Goal: Information Seeking & Learning: Find specific fact

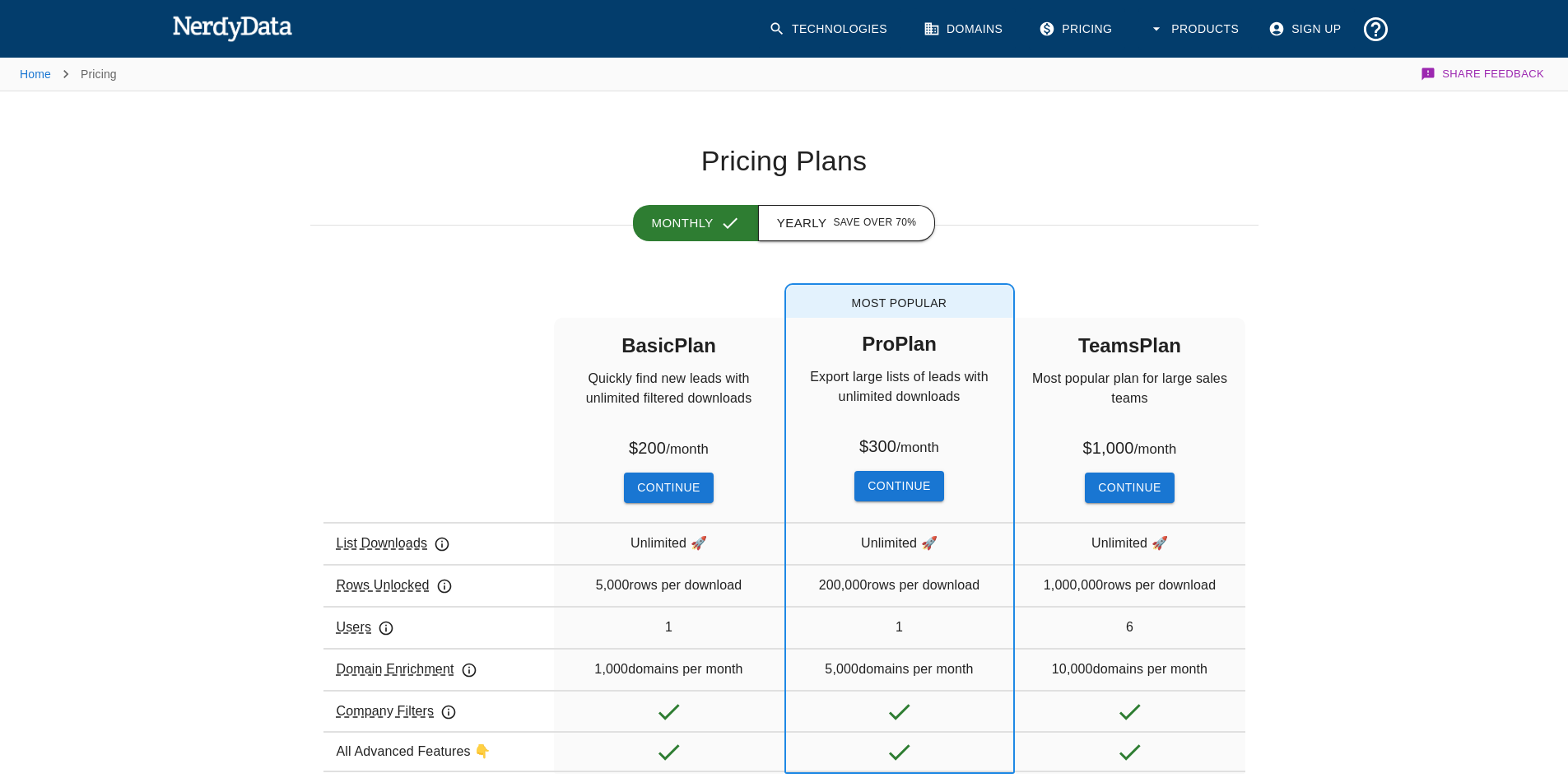
click at [823, 218] on button "Yearly Save over 70%" at bounding box center [847, 223] width 177 height 36
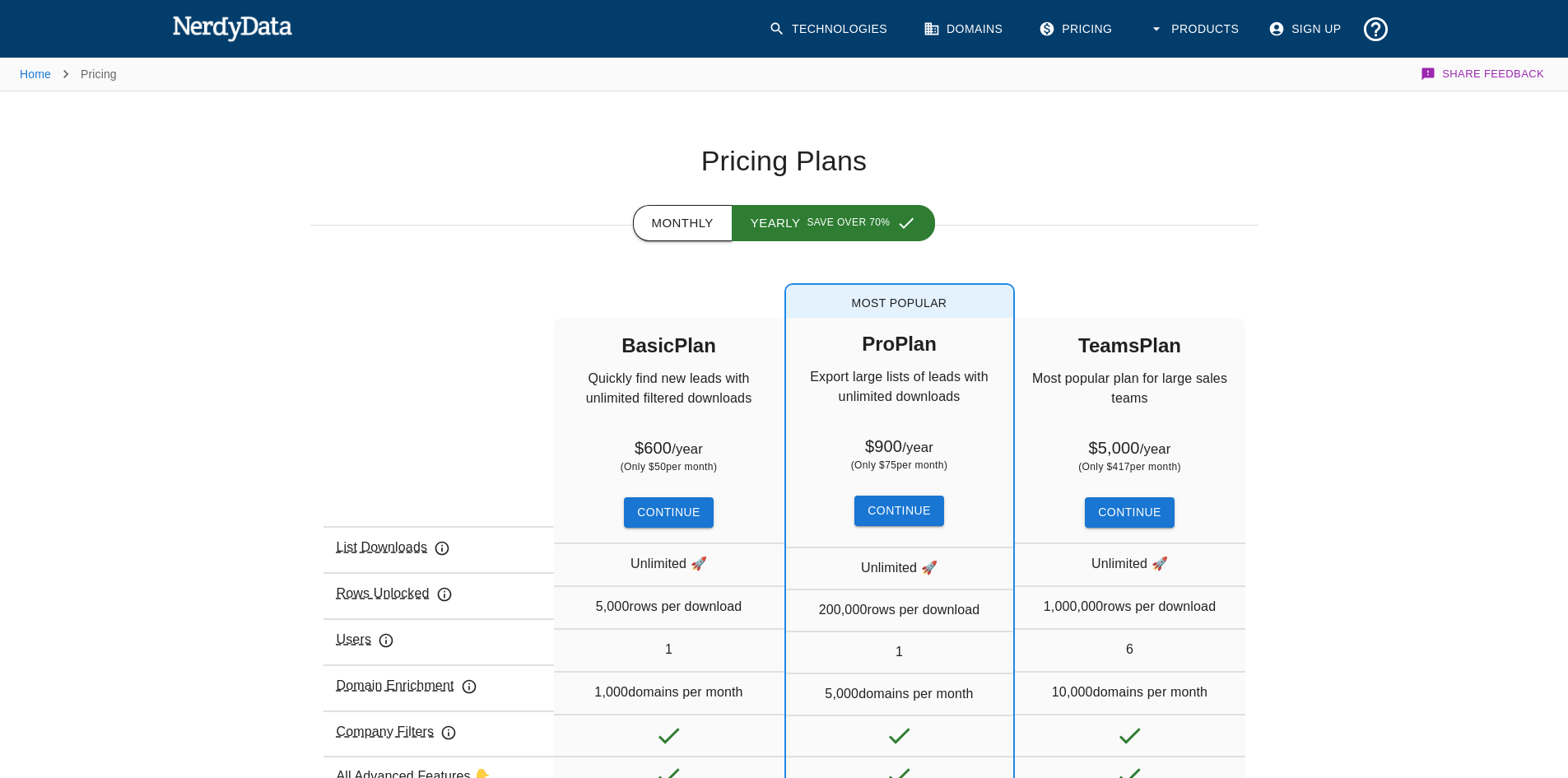
click at [698, 218] on button "Monthly" at bounding box center [683, 223] width 99 height 36
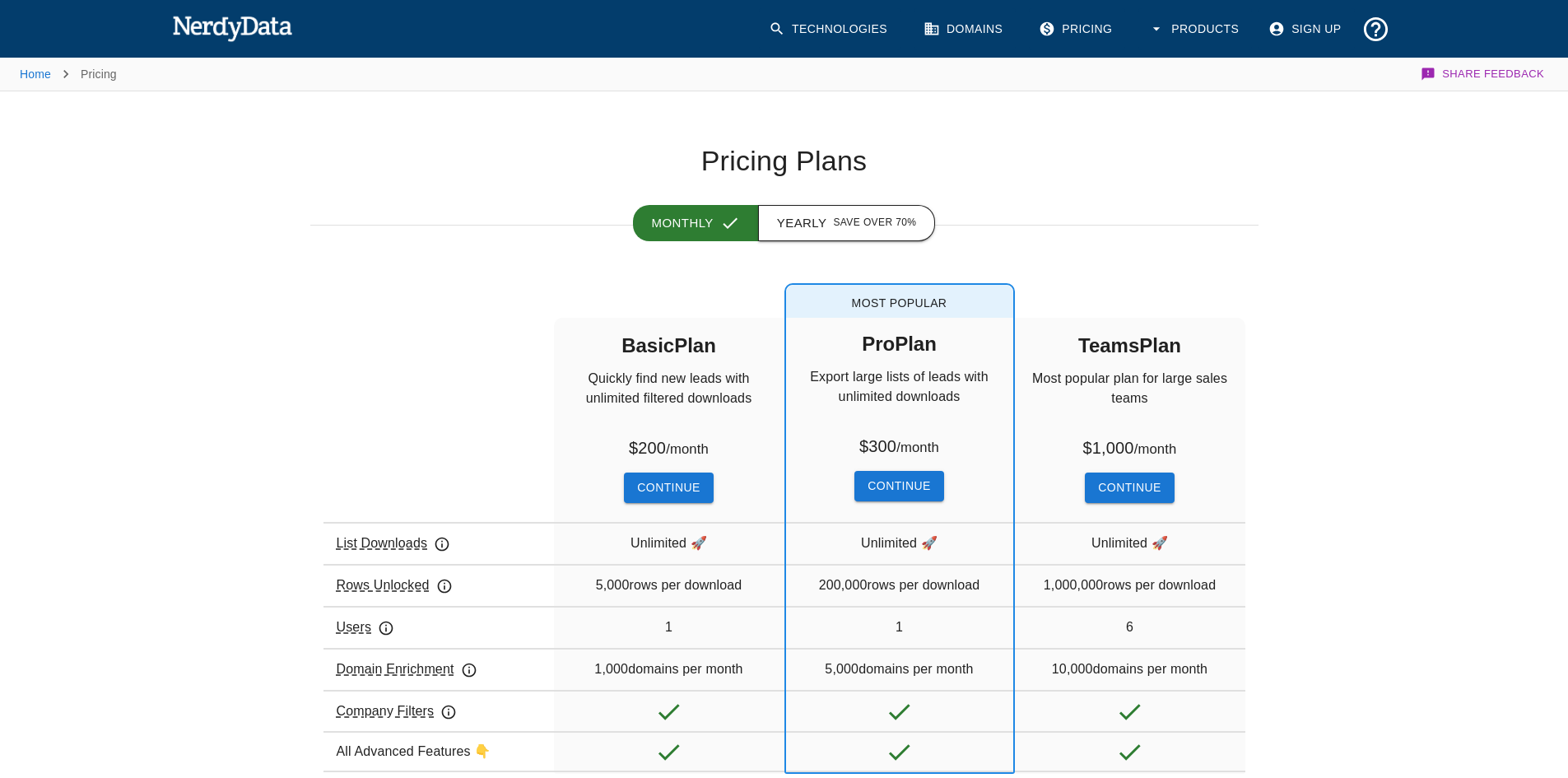
click at [815, 219] on button "Yearly Save over 70%" at bounding box center [847, 223] width 177 height 36
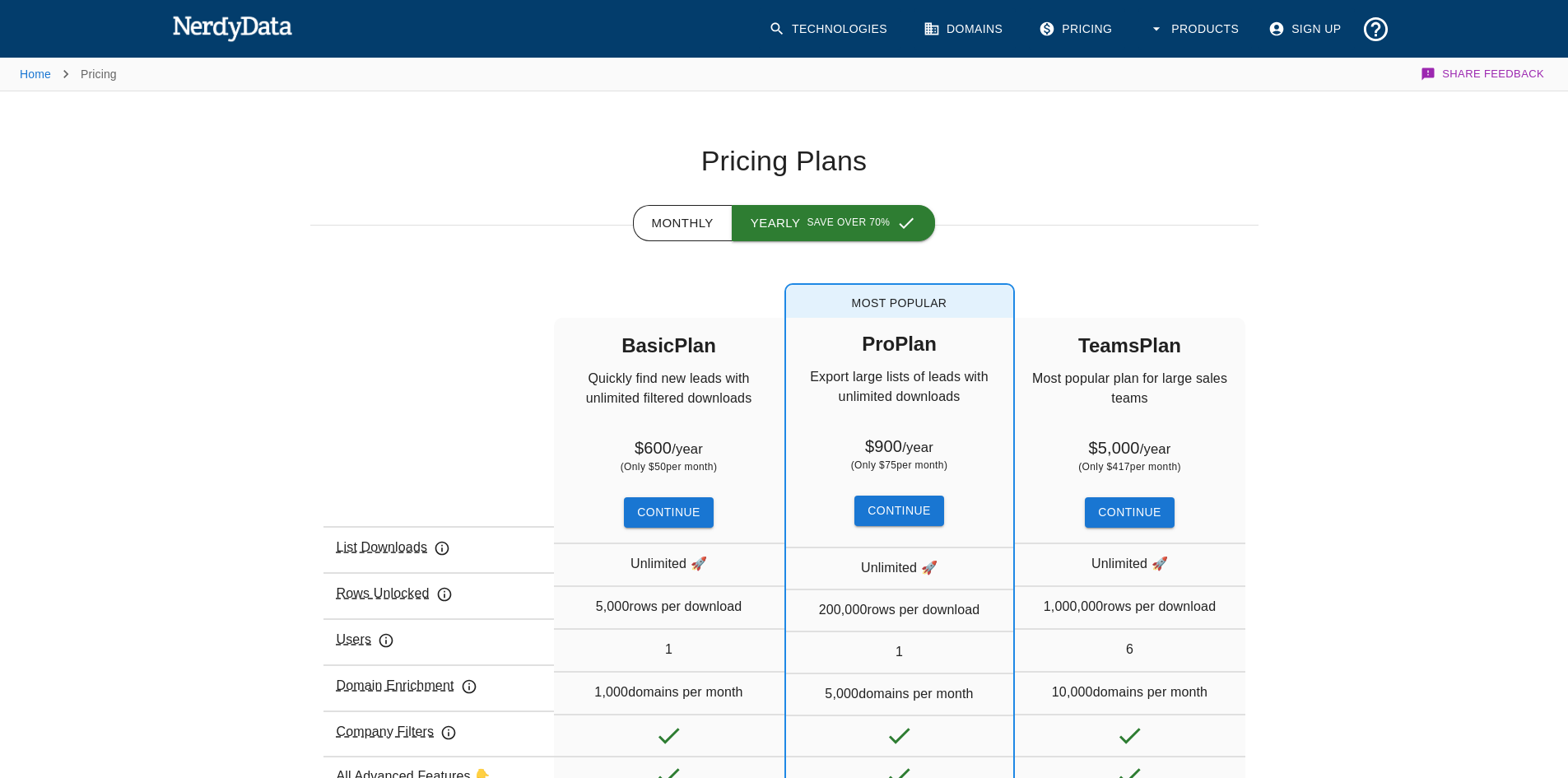
click at [815, 219] on span "Save over 70%" at bounding box center [848, 223] width 83 height 17
click at [726, 213] on button "Monthly" at bounding box center [683, 223] width 99 height 36
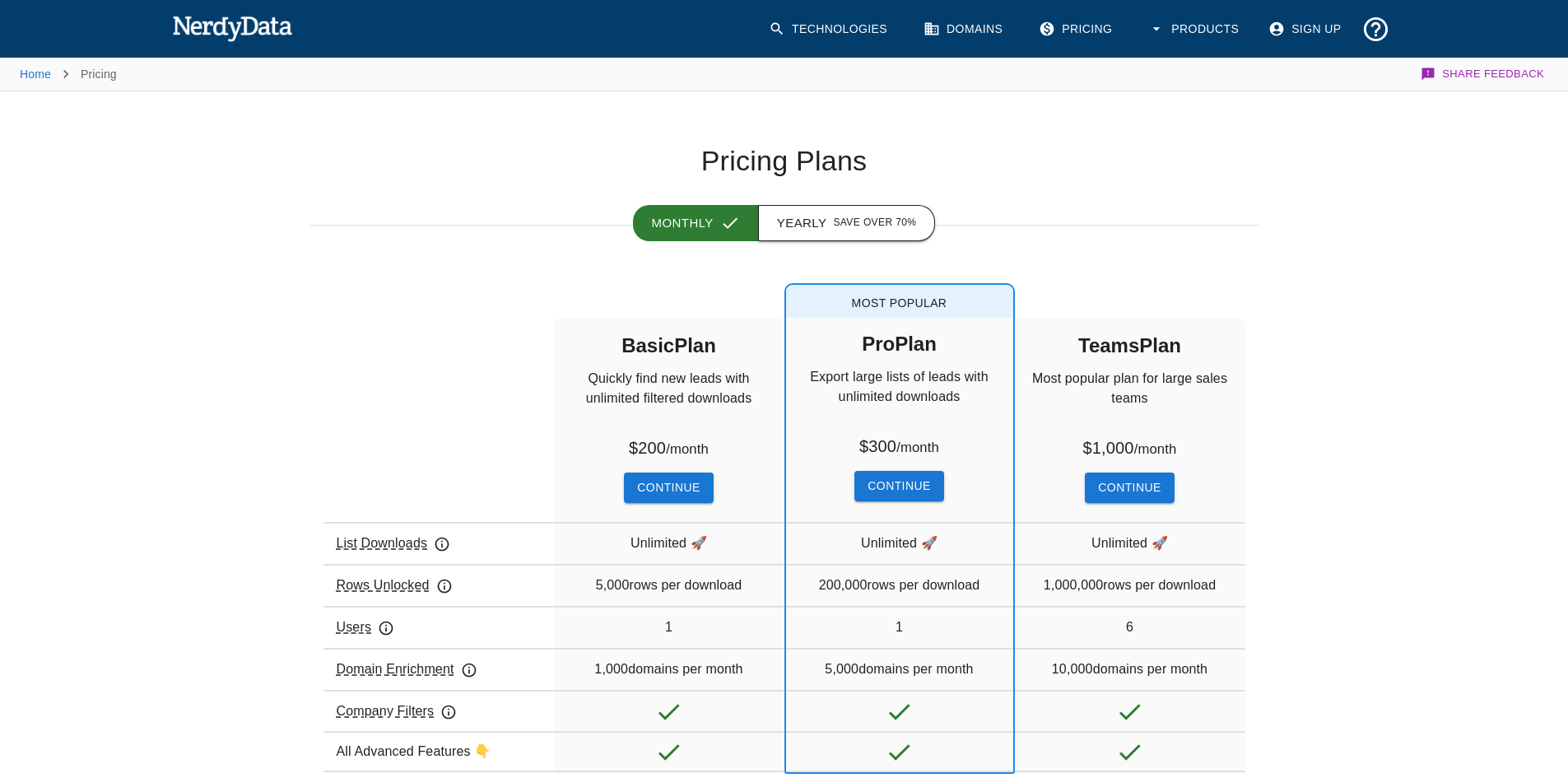
click at [832, 213] on button "Yearly Save over 70%" at bounding box center [847, 223] width 177 height 36
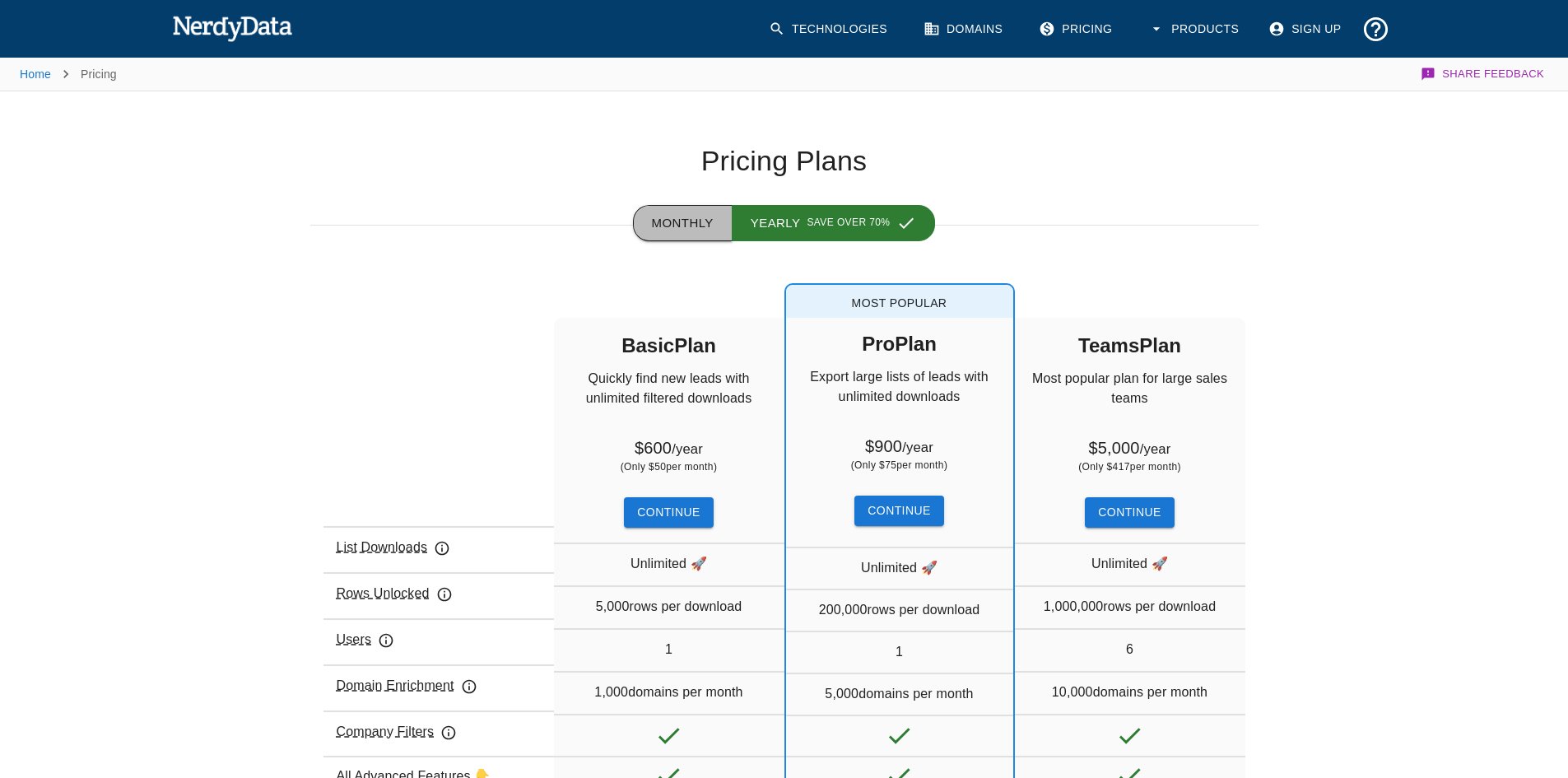
click at [719, 214] on button "Monthly" at bounding box center [683, 223] width 99 height 36
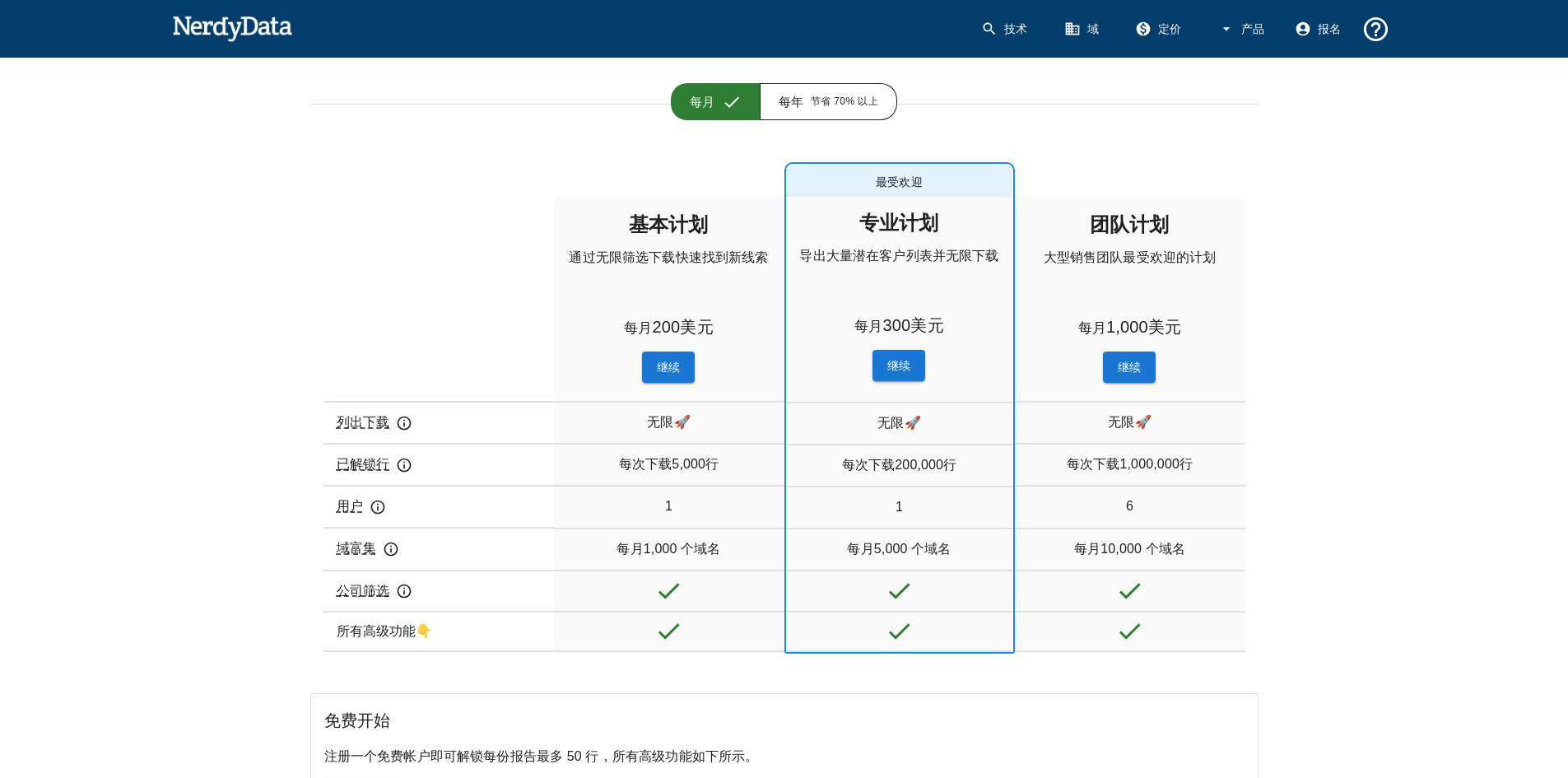
scroll to position [83, 0]
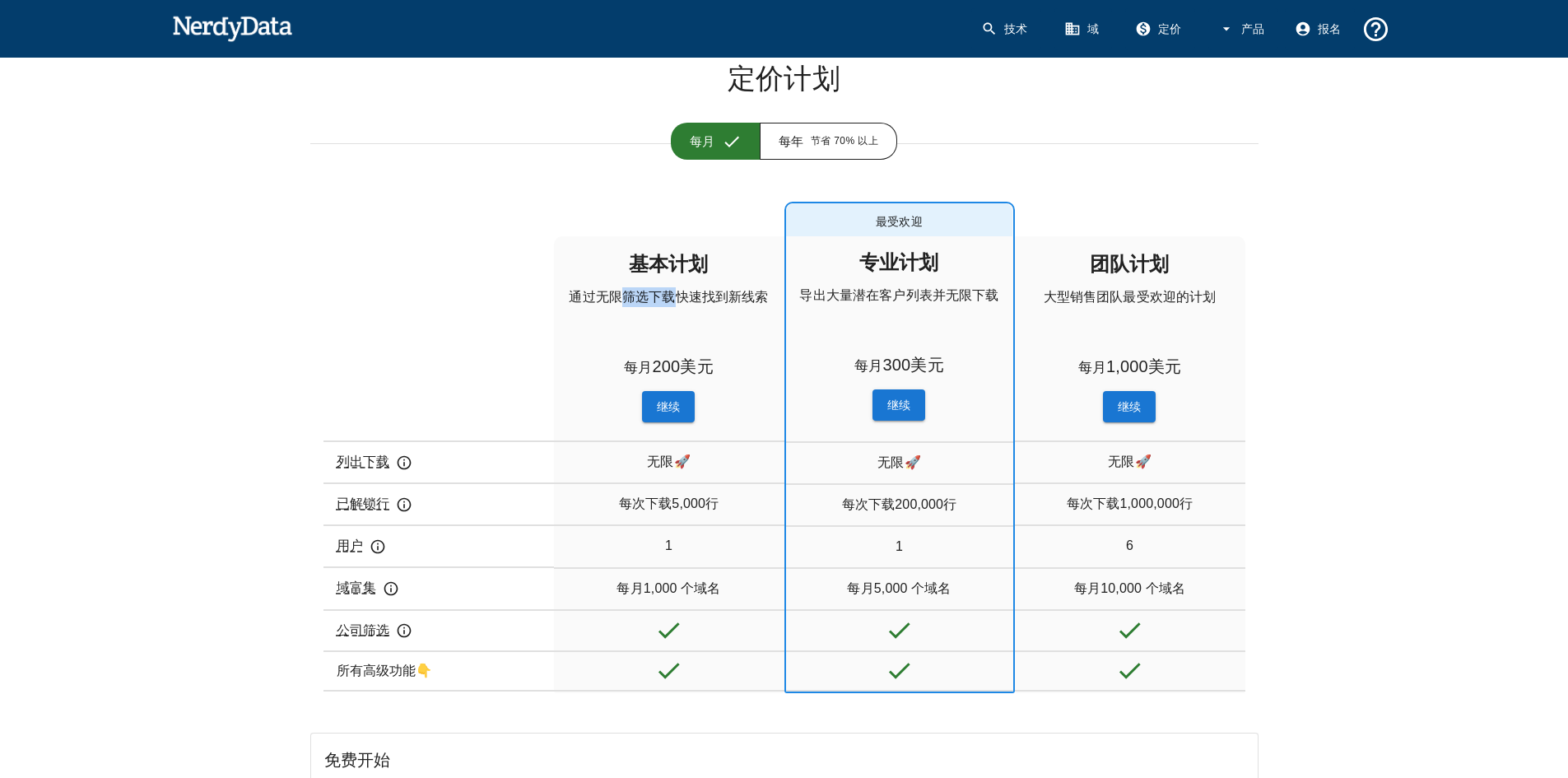
drag, startPoint x: 619, startPoint y: 289, endPoint x: 681, endPoint y: 292, distance: 62.1
click at [681, 292] on p "通过无限筛选下载快速找到新线索" at bounding box center [668, 320] width 226 height 66
click at [735, 294] on font "通过无限筛选下载快速找到新线索" at bounding box center [668, 296] width 199 height 14
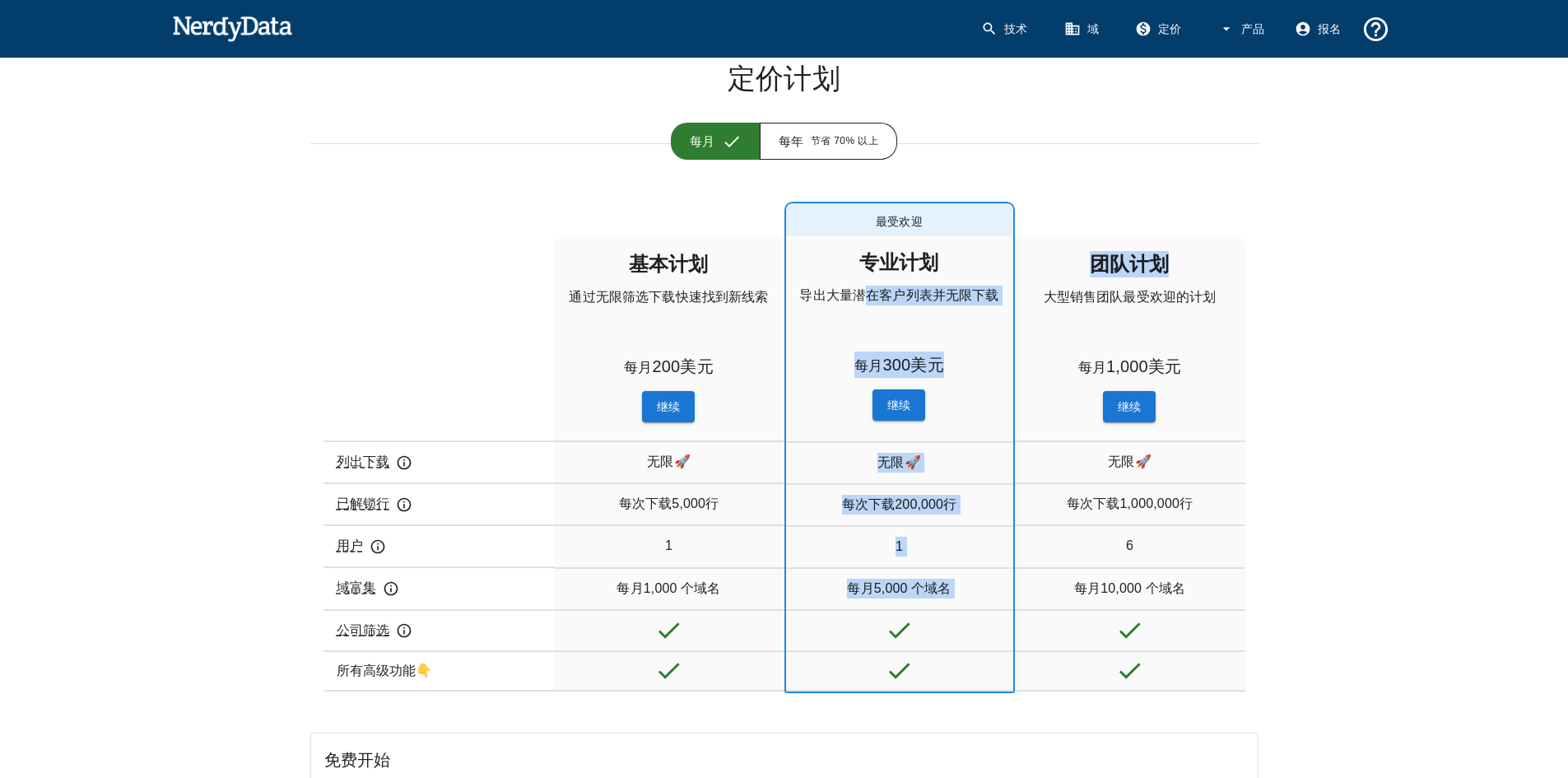
drag, startPoint x: 870, startPoint y: 294, endPoint x: 1022, endPoint y: 294, distance: 152.0
click at [1022, 294] on div "列出下载 已解锁行 用户 域富集 公司筛选 所有高级功能👇 基本 计划 通过无限筛选下载快速找到新线索 每月 200 美元 ​ 继续 列出下载： 无限🚀 每次…" at bounding box center [784, 464] width 948 height 483
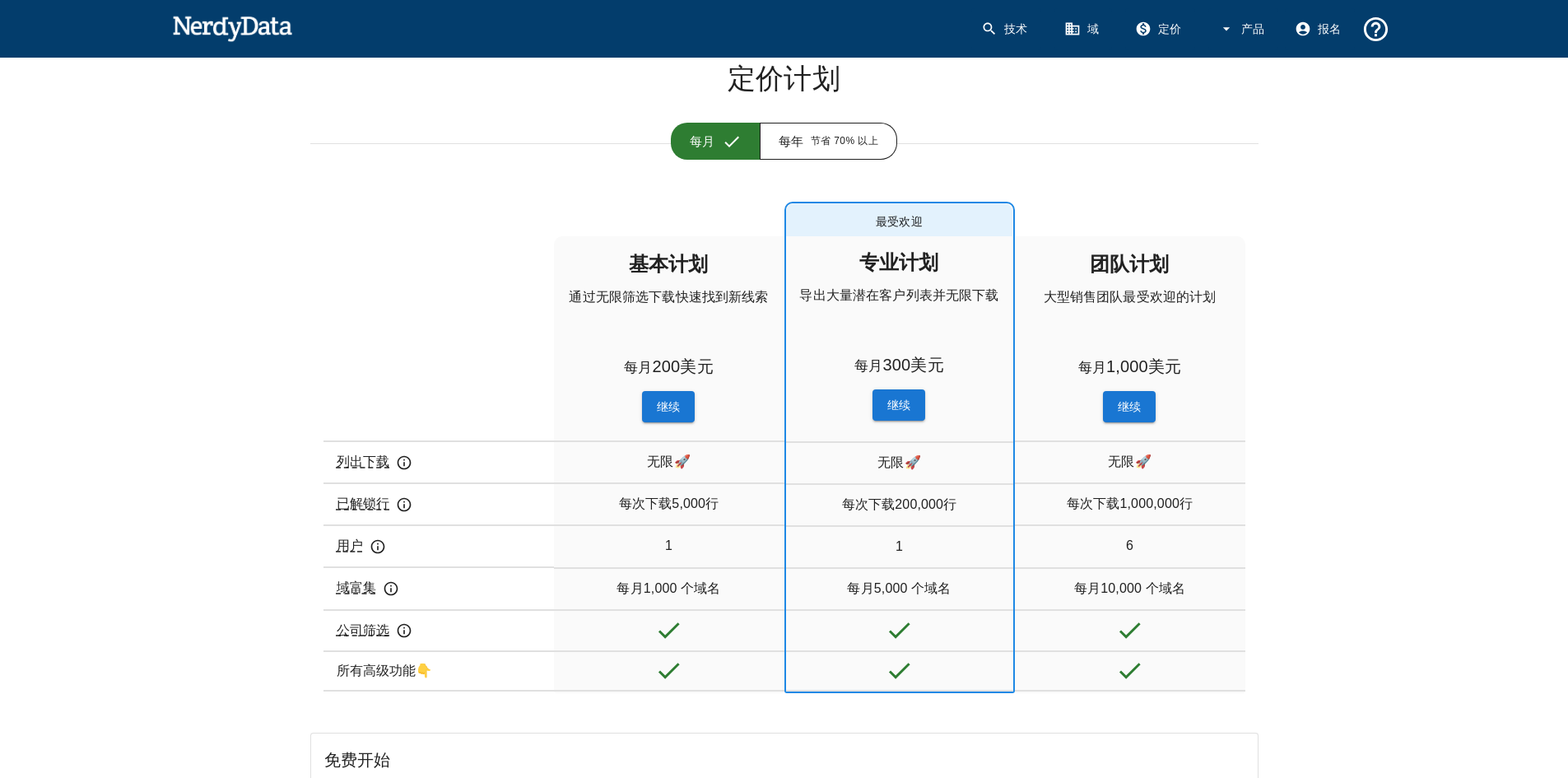
click at [1156, 294] on font "大型销售团队最受欢迎的计划" at bounding box center [1129, 296] width 172 height 14
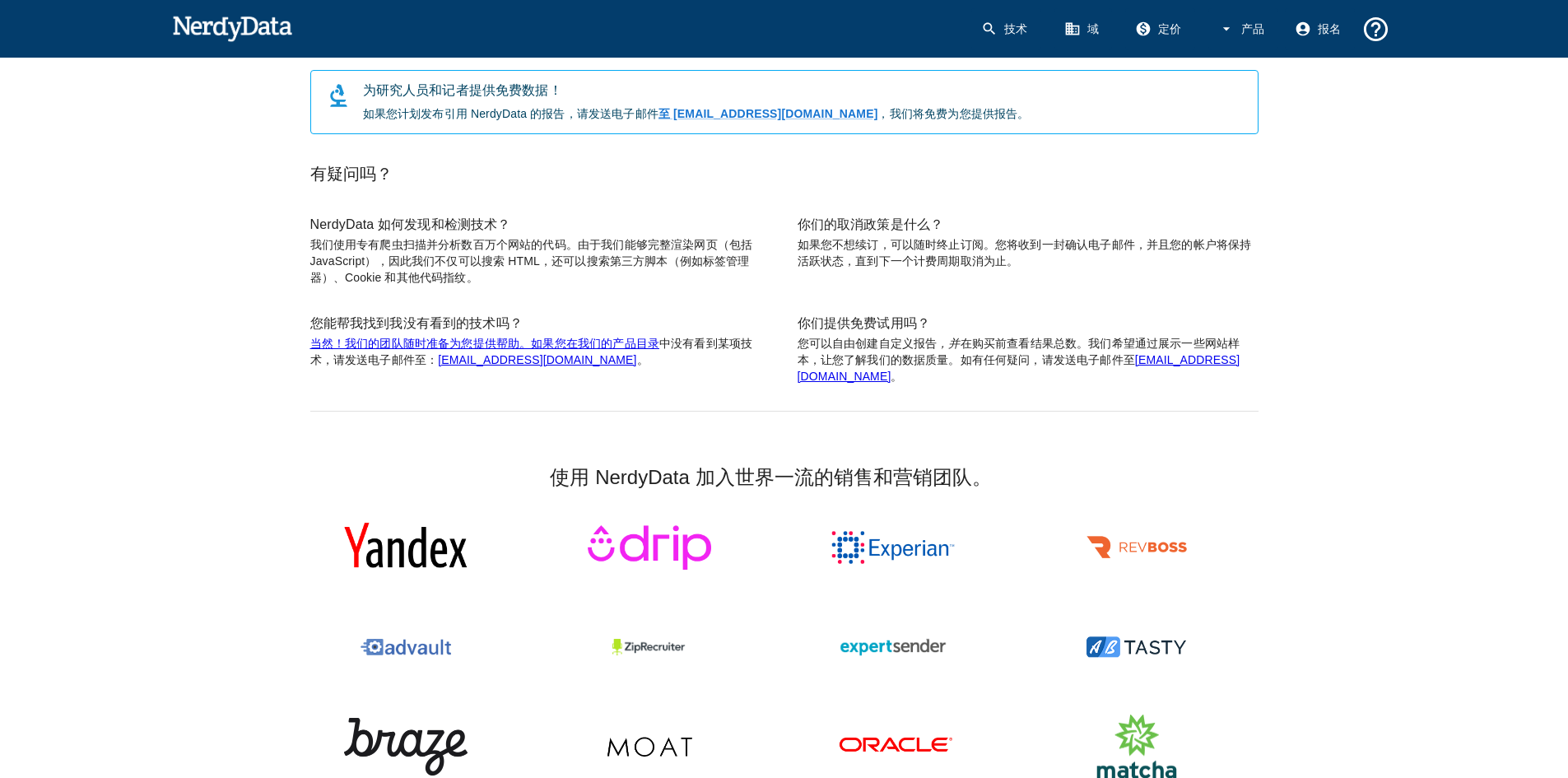
scroll to position [1564, 0]
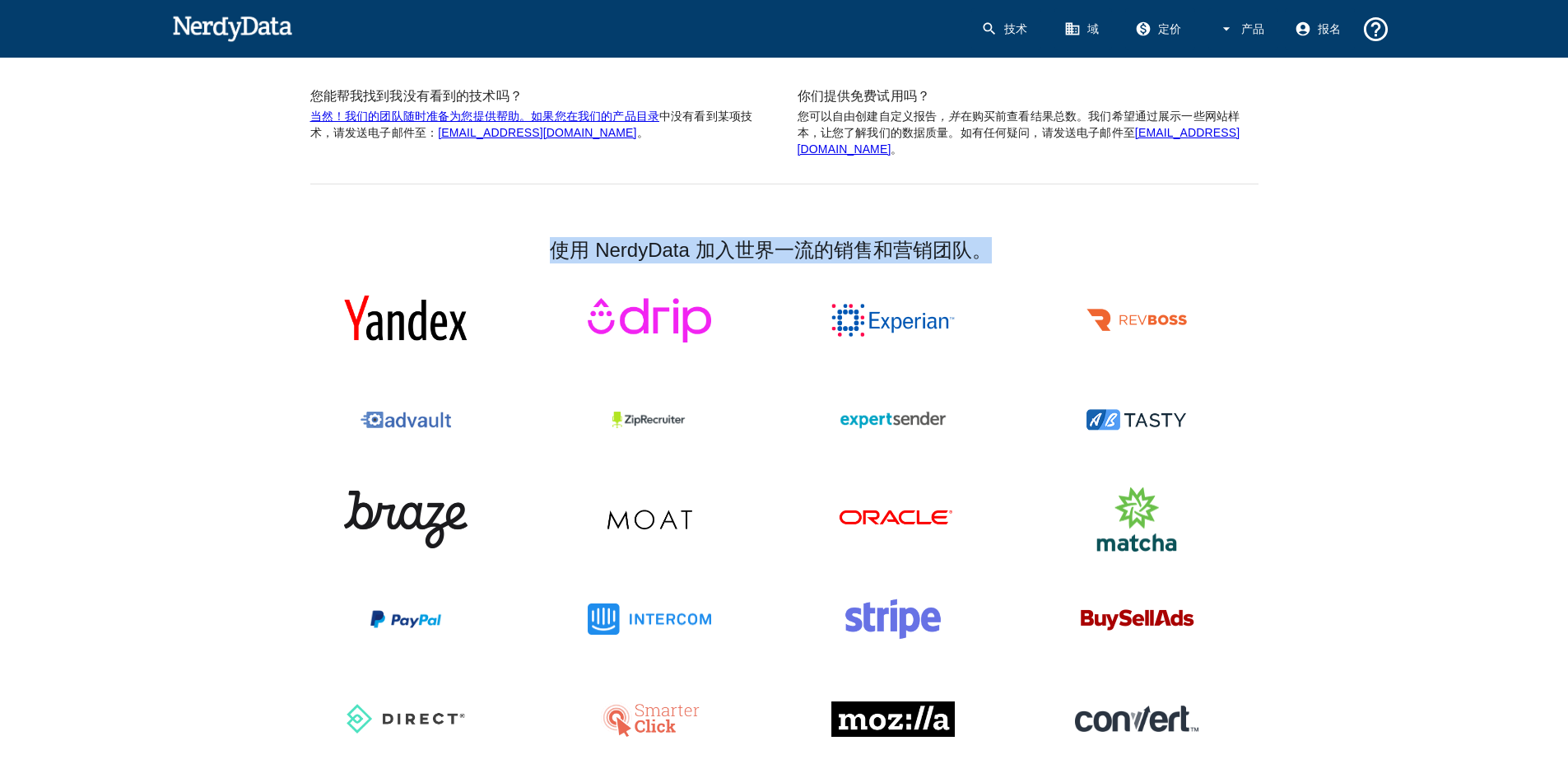
drag, startPoint x: 545, startPoint y: 246, endPoint x: 1017, endPoint y: 250, distance: 472.0
click at [1017, 250] on h5 "使用 NerdyData 加入世界一流的销售和营销团队。" at bounding box center [770, 224] width 974 height 79
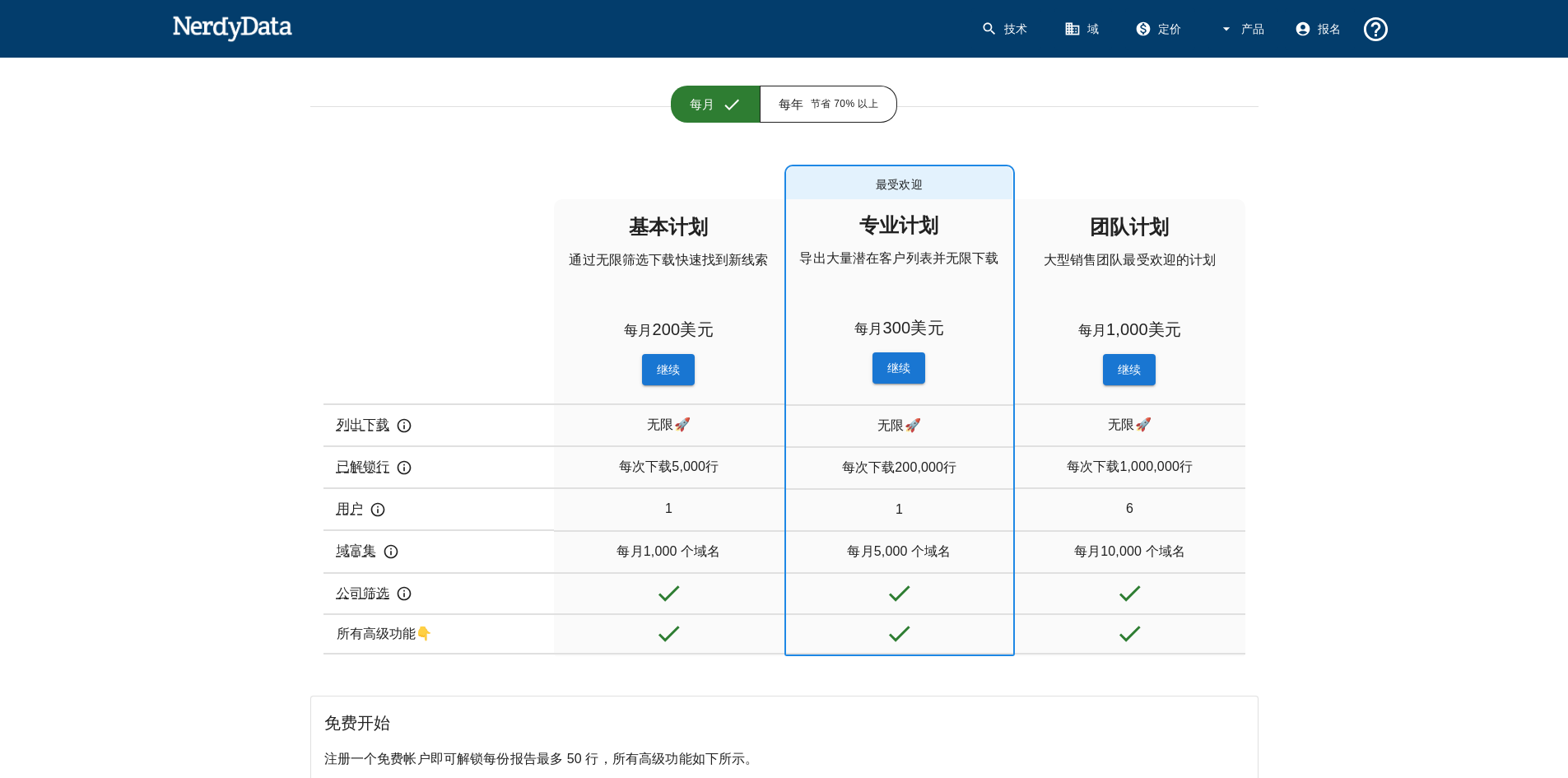
scroll to position [0, 0]
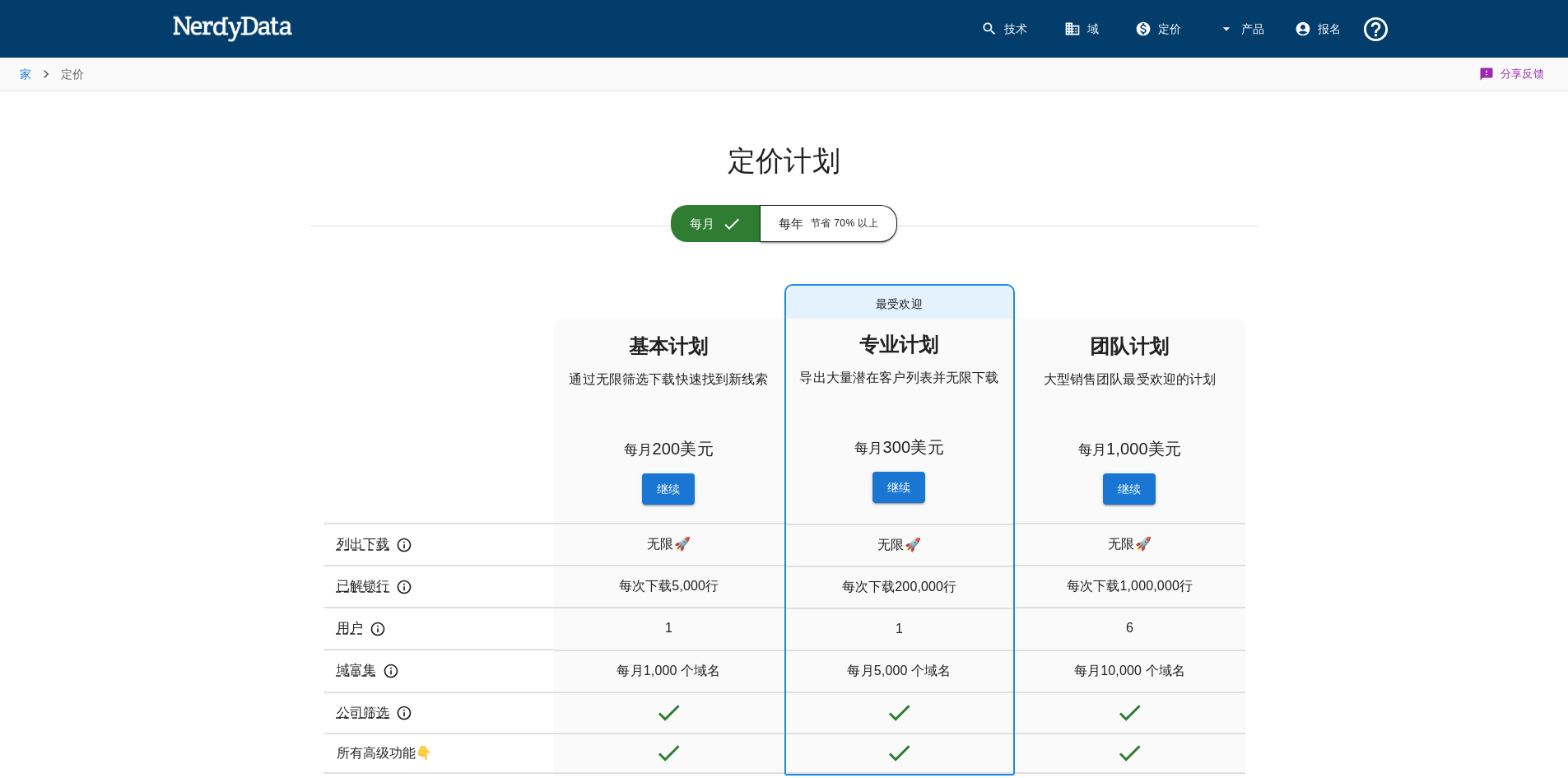
click at [812, 216] on span "节省 70% 以上" at bounding box center [844, 224] width 68 height 17
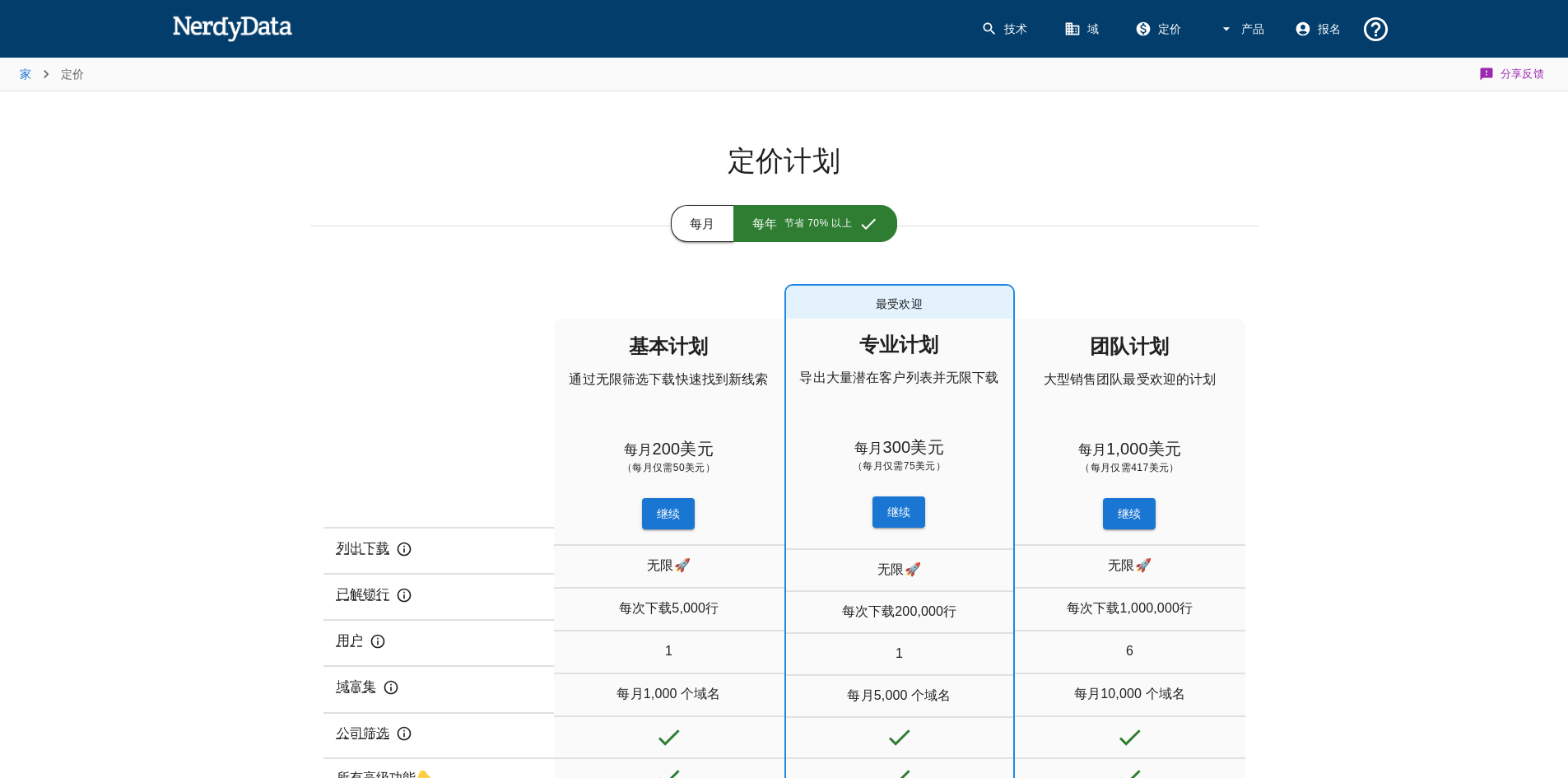
click at [707, 223] on font "每月" at bounding box center [702, 224] width 26 height 14
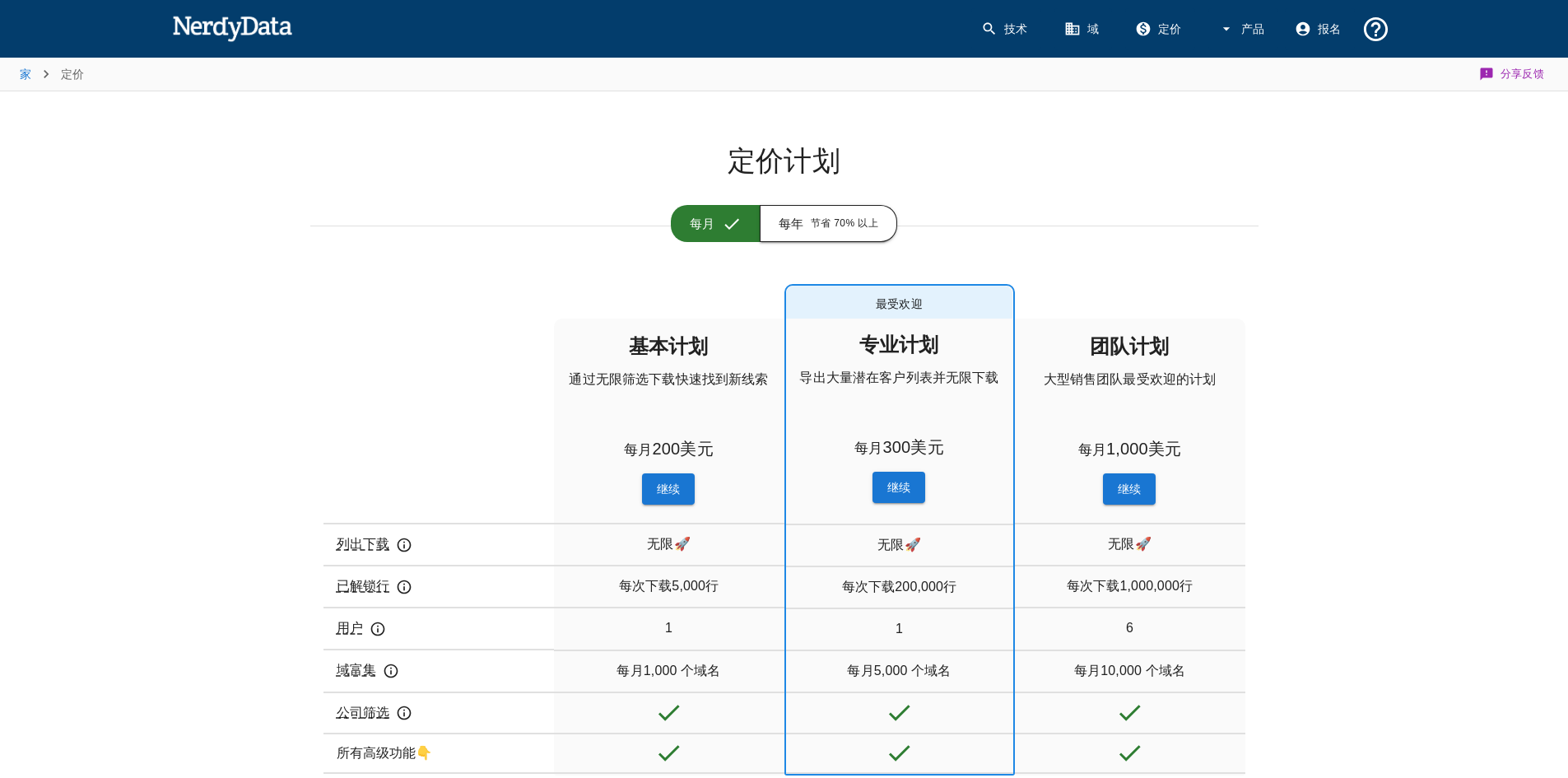
click at [767, 220] on button "每年 节省 70% 以上" at bounding box center [828, 224] width 138 height 37
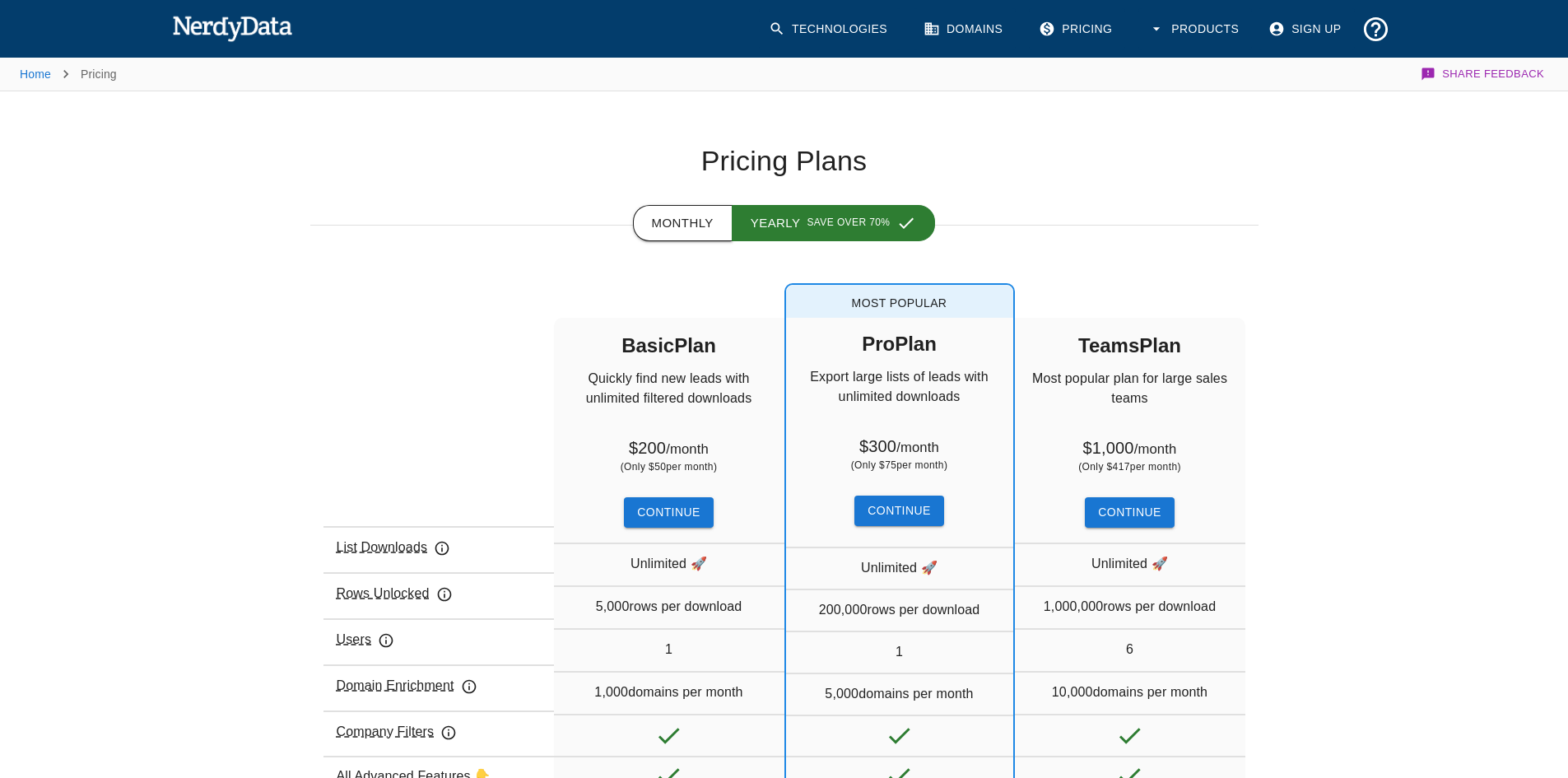
click at [704, 228] on button "Monthly" at bounding box center [683, 223] width 99 height 36
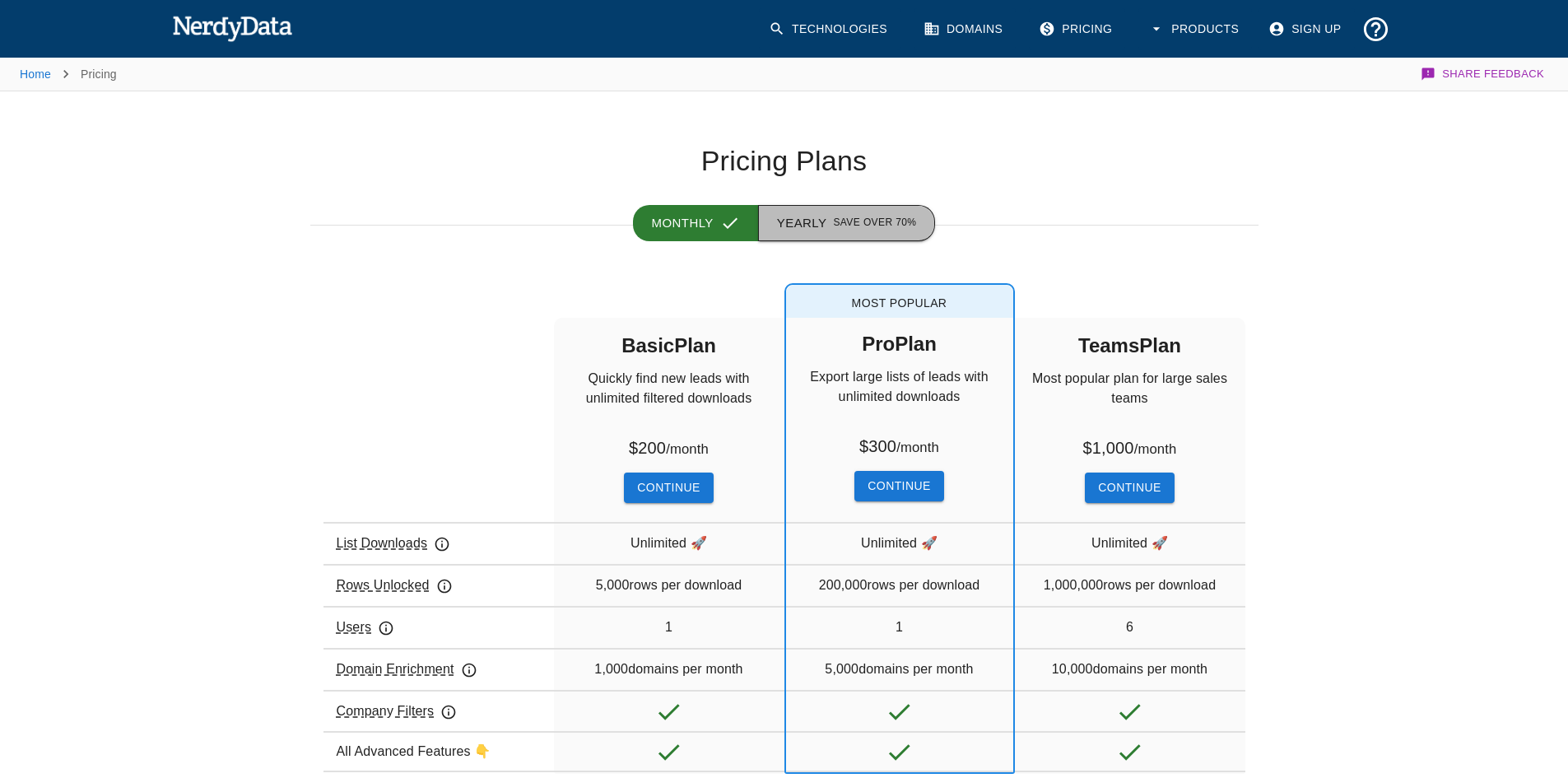
click at [811, 232] on button "Yearly Save over 70%" at bounding box center [847, 223] width 177 height 36
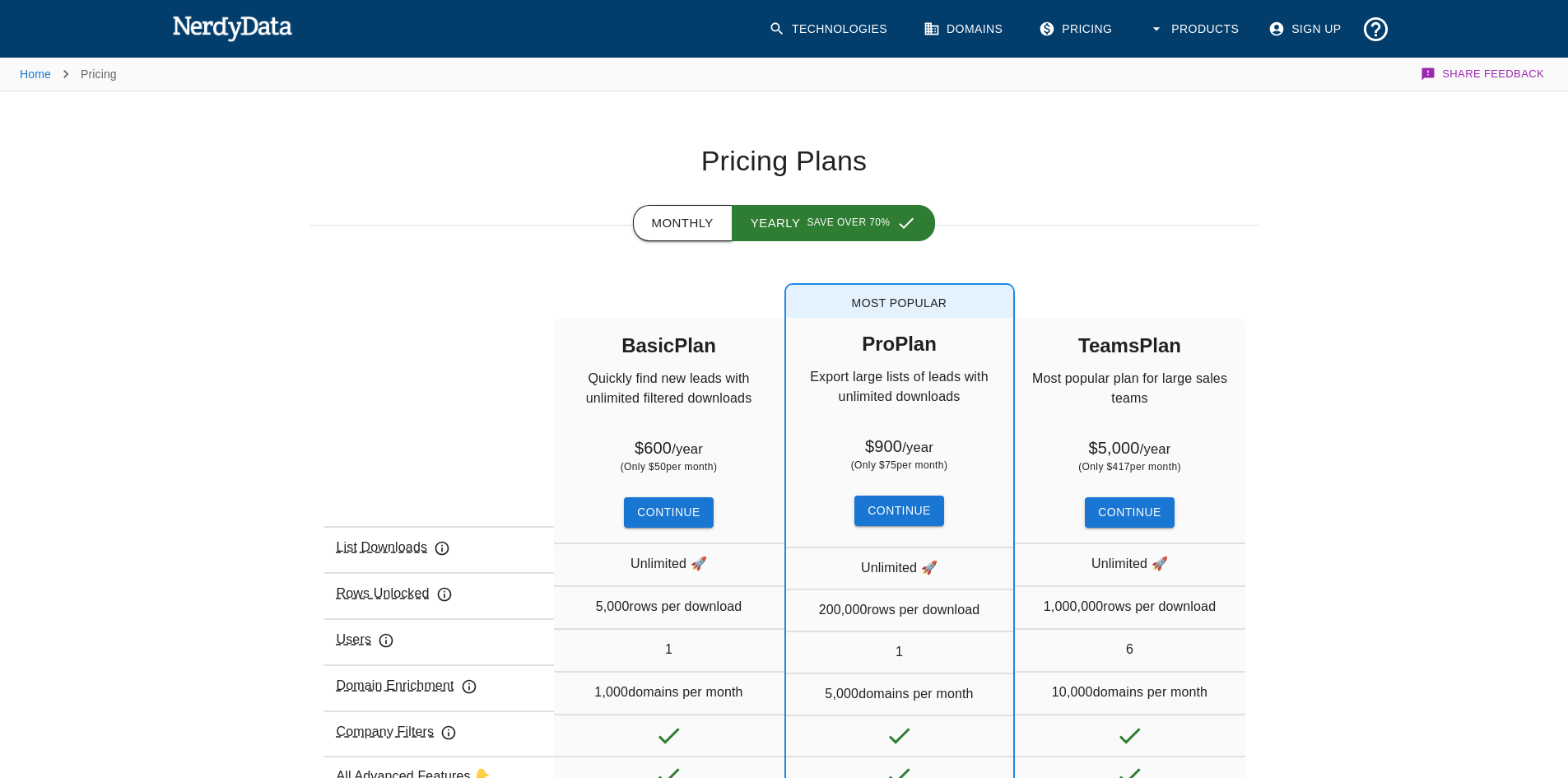
click at [703, 232] on button "Monthly" at bounding box center [683, 223] width 99 height 36
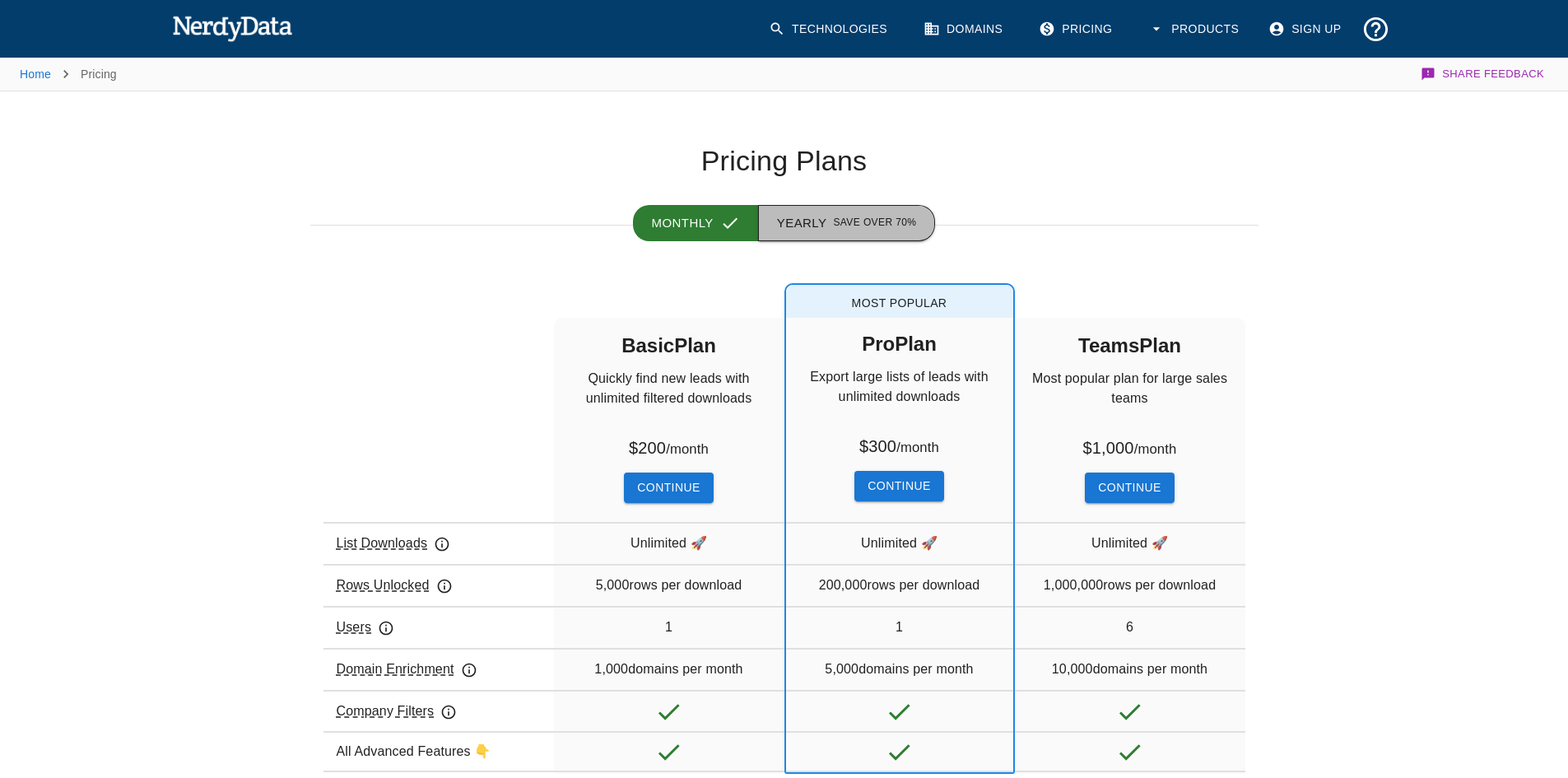
click at [805, 232] on button "Yearly Save over 70%" at bounding box center [847, 223] width 177 height 36
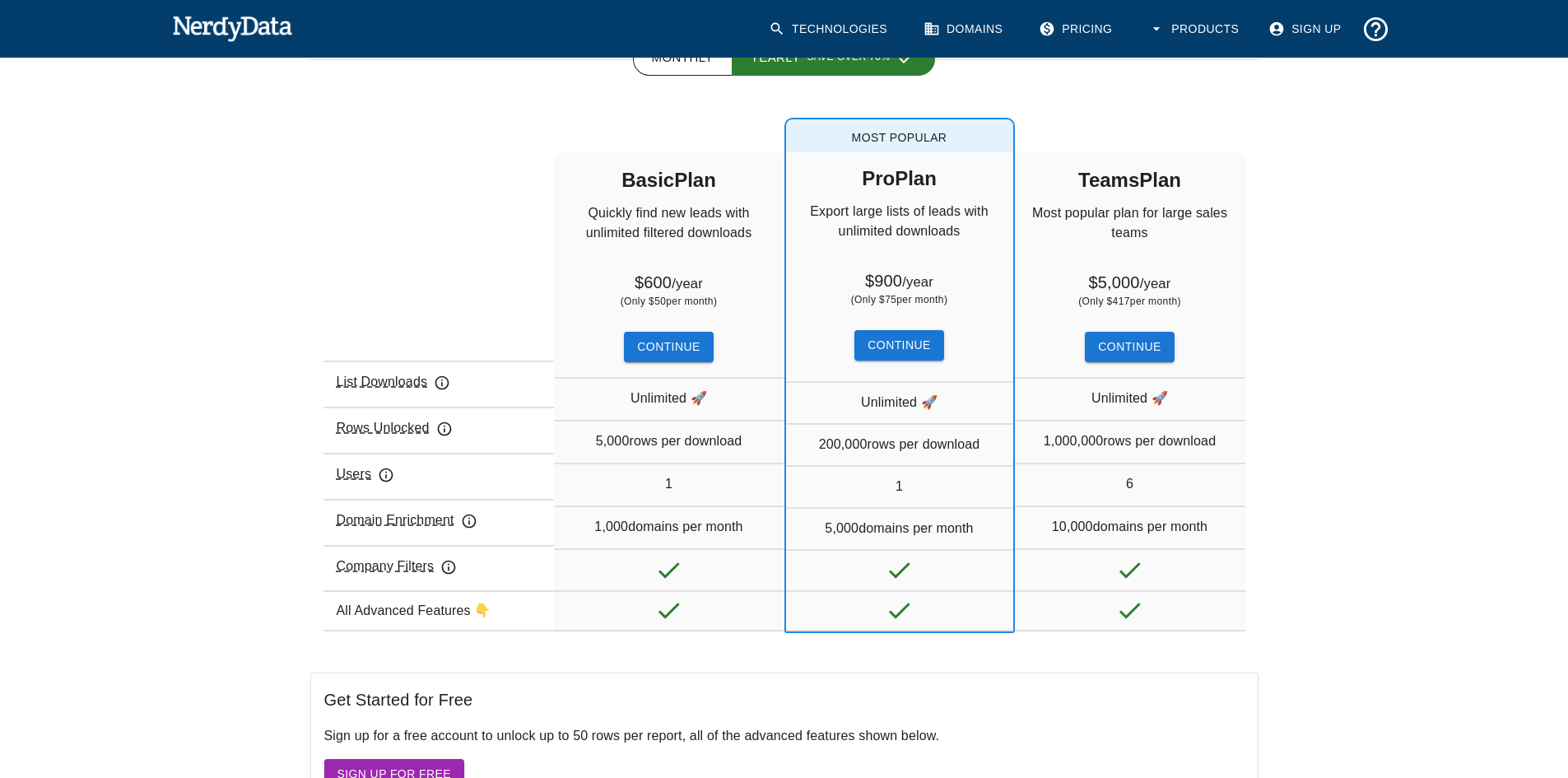
scroll to position [164, 0]
drag, startPoint x: 1149, startPoint y: 220, endPoint x: 1186, endPoint y: 220, distance: 37.0
click at [1186, 220] on p "Most popular plan for large sales teams" at bounding box center [1130, 236] width 230 height 66
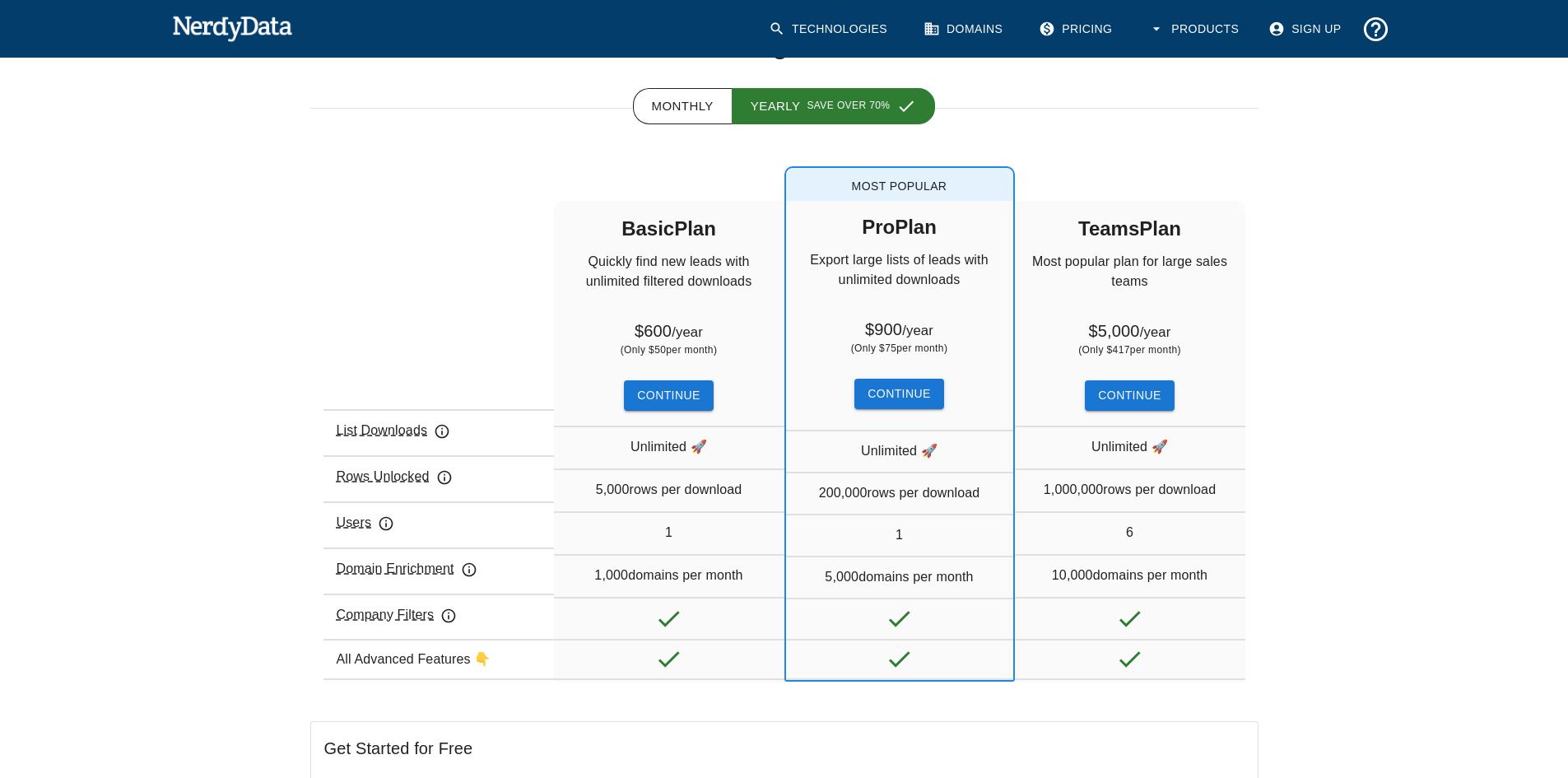
scroll to position [0, 0]
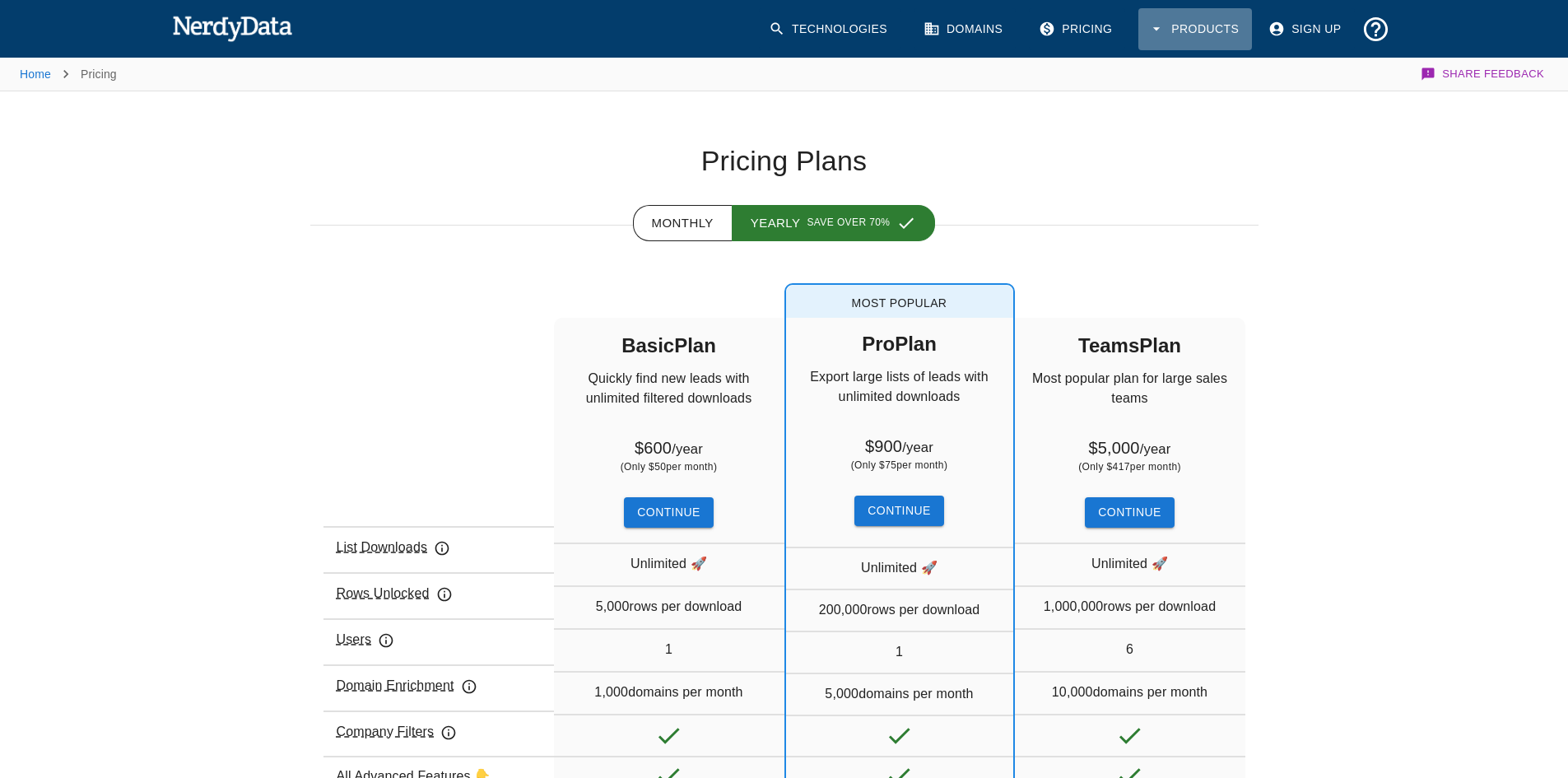
click at [1209, 29] on button "Products" at bounding box center [1195, 29] width 113 height 42
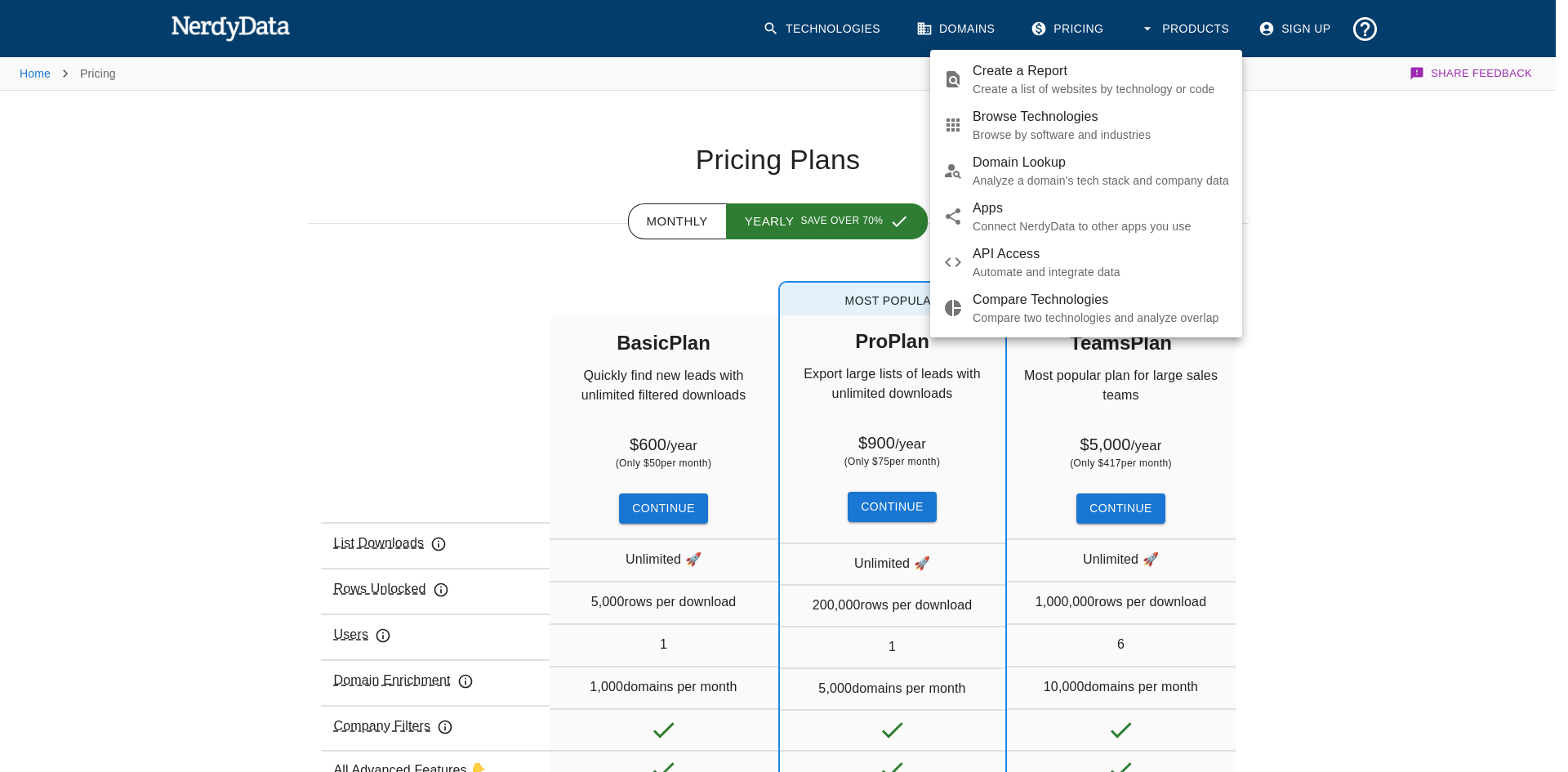
click at [1013, 127] on p "Browse by software and industries" at bounding box center [1101, 135] width 256 height 17
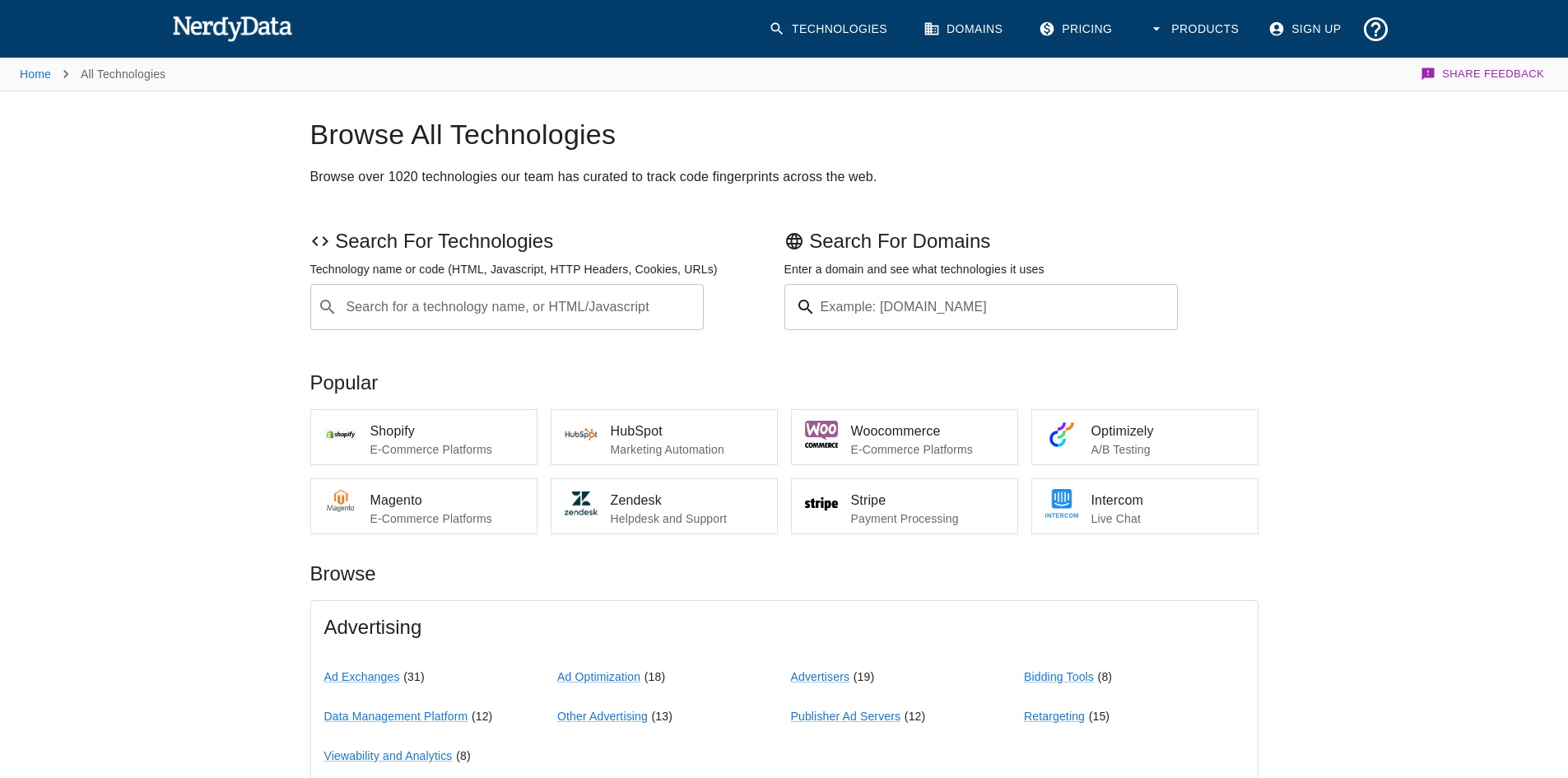
click at [1201, 38] on button "Products" at bounding box center [1195, 29] width 113 height 42
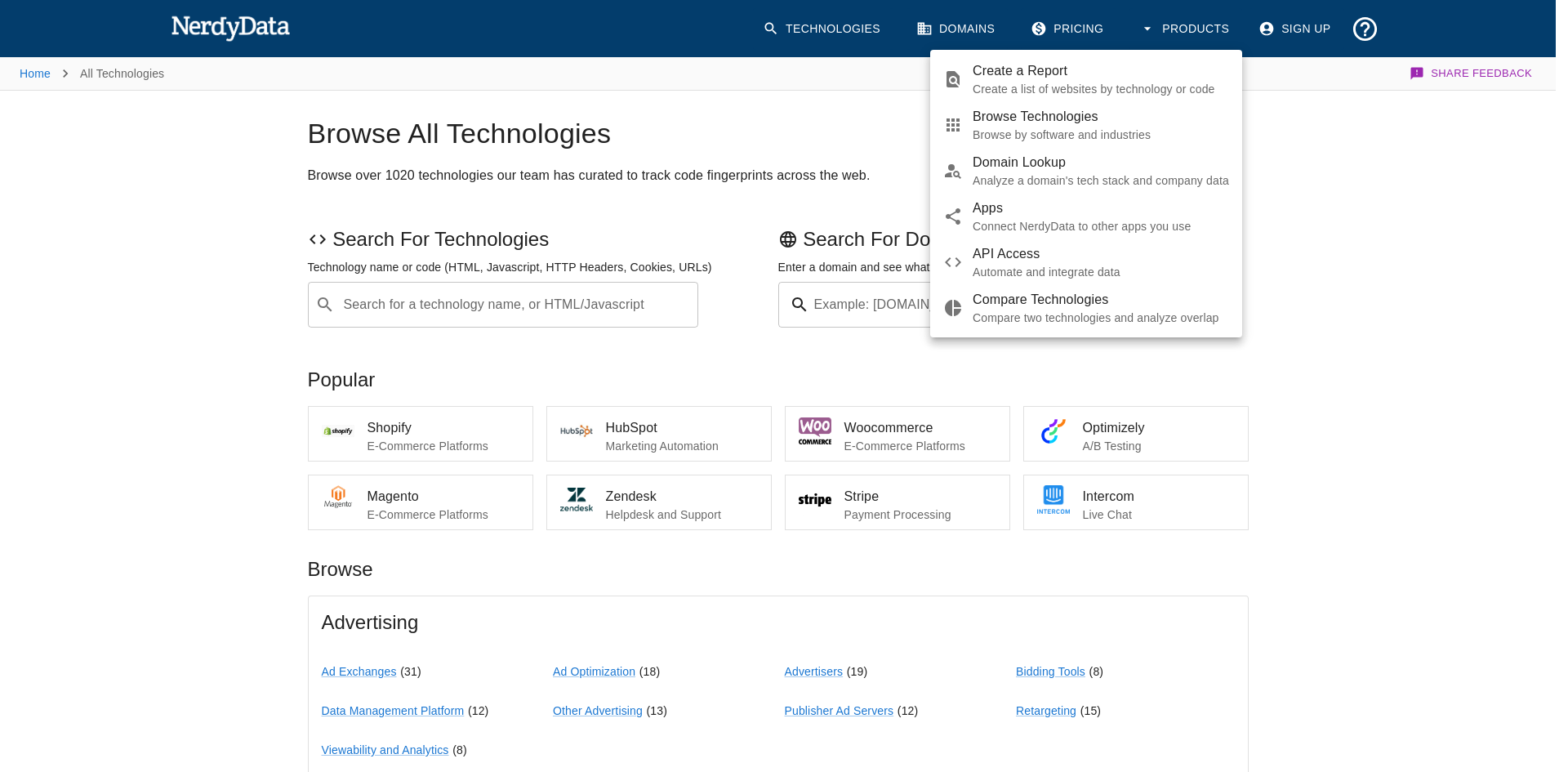
click at [1378, 196] on div at bounding box center [784, 386] width 1568 height 772
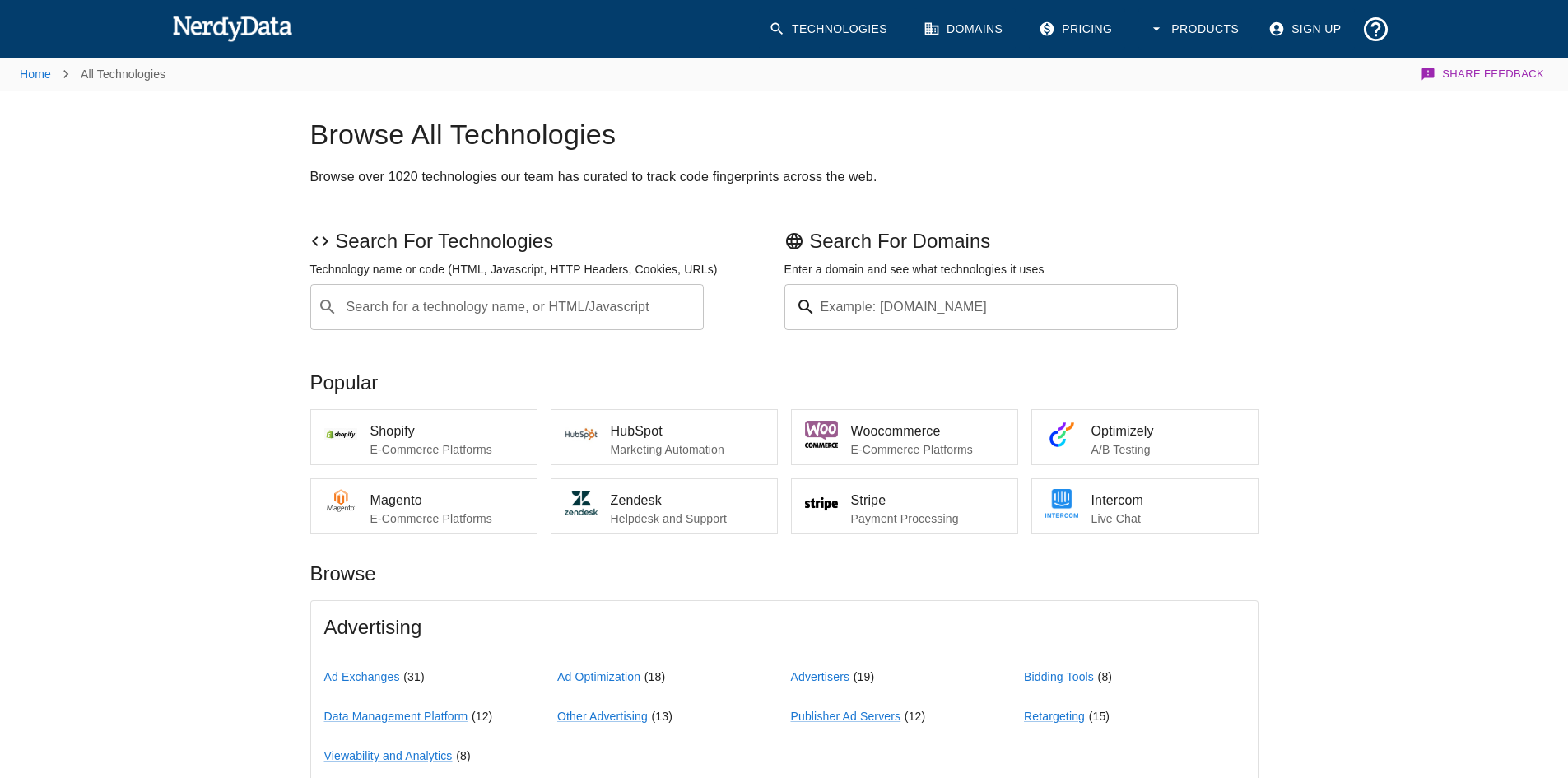
click at [362, 329] on div "​ Search for a technology name, or HTML/Javascript" at bounding box center [507, 306] width 394 height 46
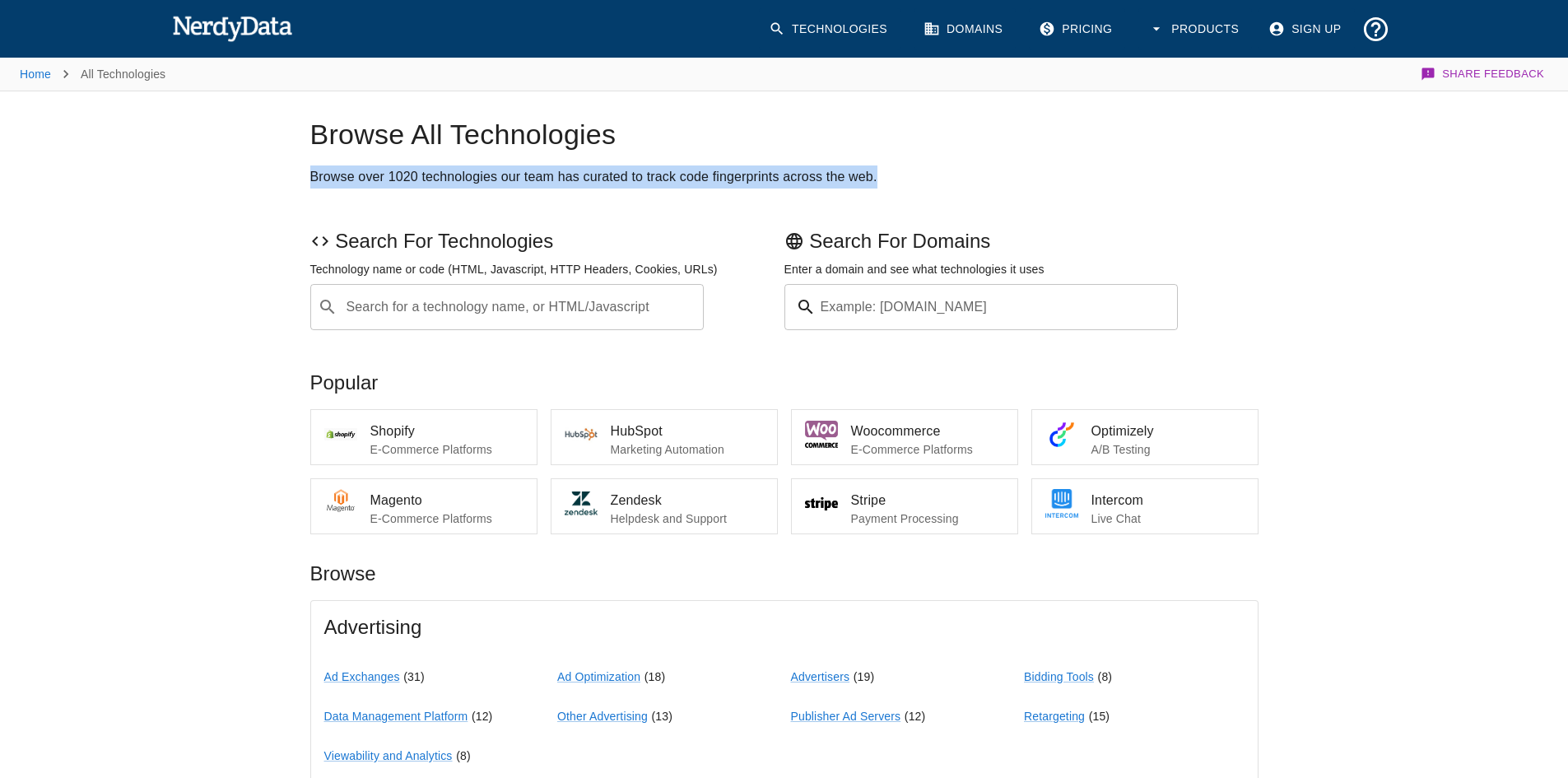
drag, startPoint x: 309, startPoint y: 177, endPoint x: 898, endPoint y: 172, distance: 589.0
click at [898, 172] on h2 "Browse over 1020 technologies our team has curated to track code fingerprints a…" at bounding box center [784, 176] width 948 height 23
click at [861, 172] on h2 "Browse over 1020 technologies our team has curated to track code fingerprints a…" at bounding box center [784, 176] width 948 height 23
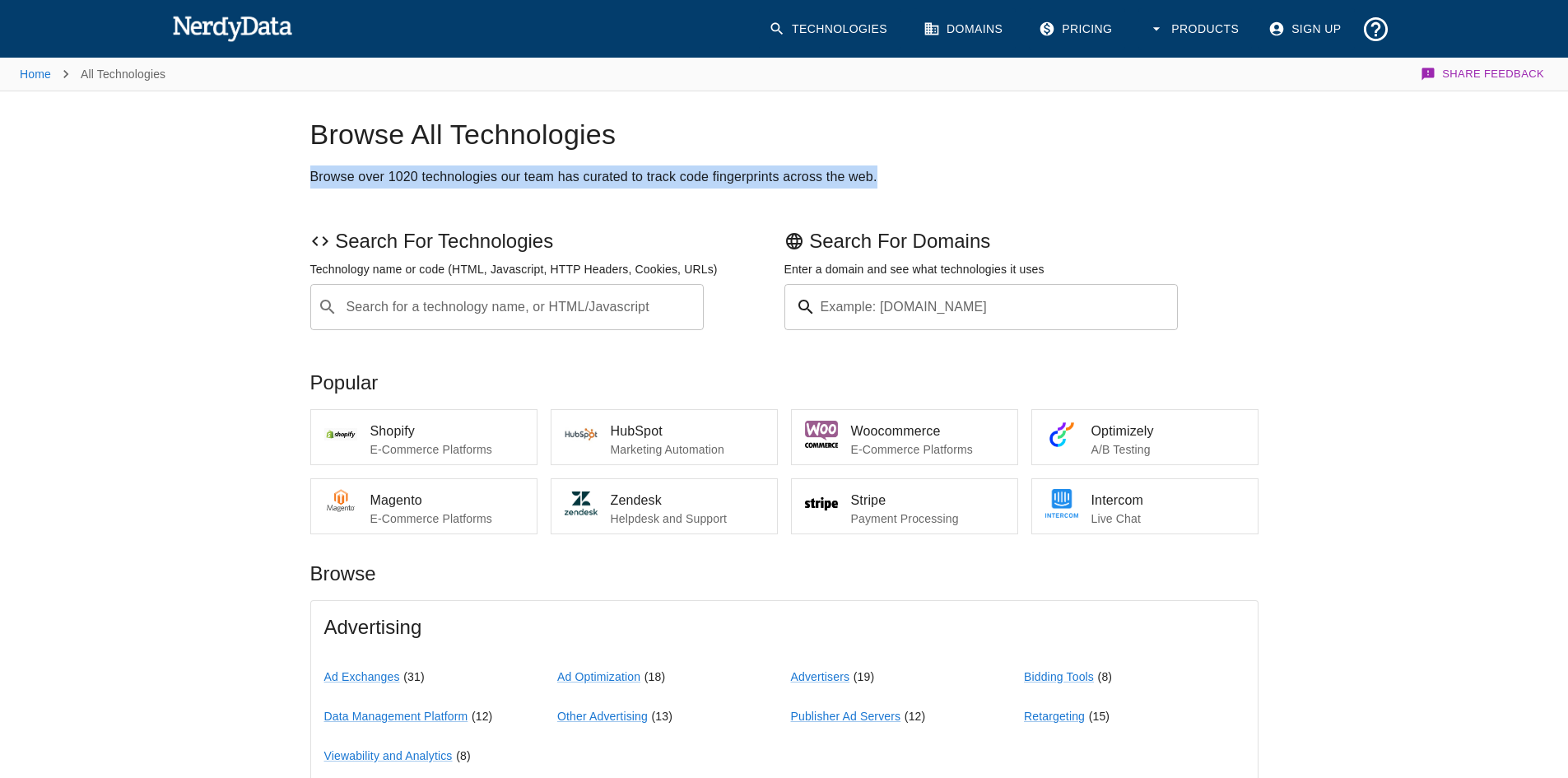
click at [968, 172] on h2 "Browse over 1020 technologies our team has curated to track code fingerprints a…" at bounding box center [784, 176] width 948 height 23
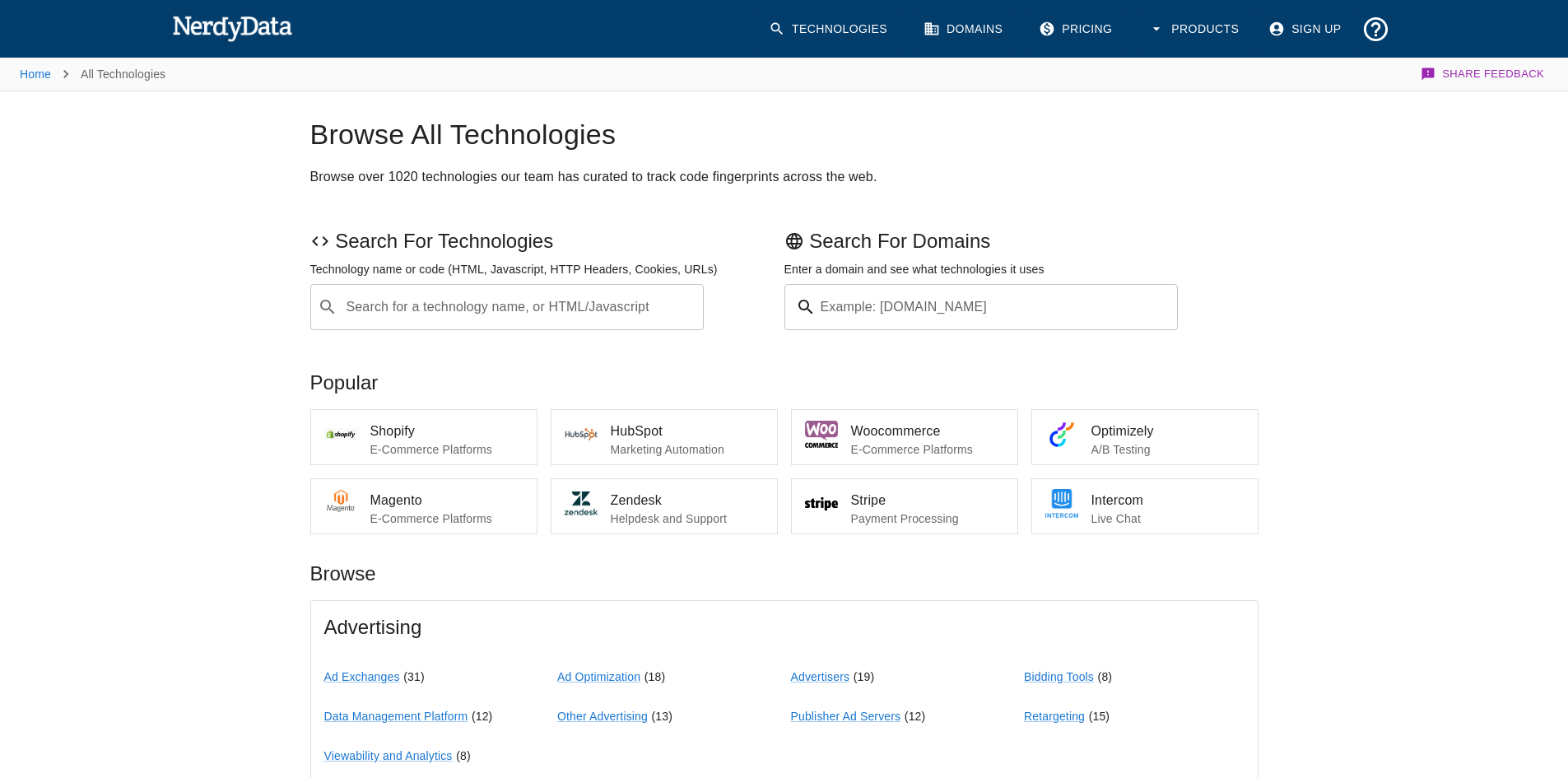
click at [389, 310] on input "Search for a technology name, or HTML/Javascript" at bounding box center [520, 307] width 353 height 32
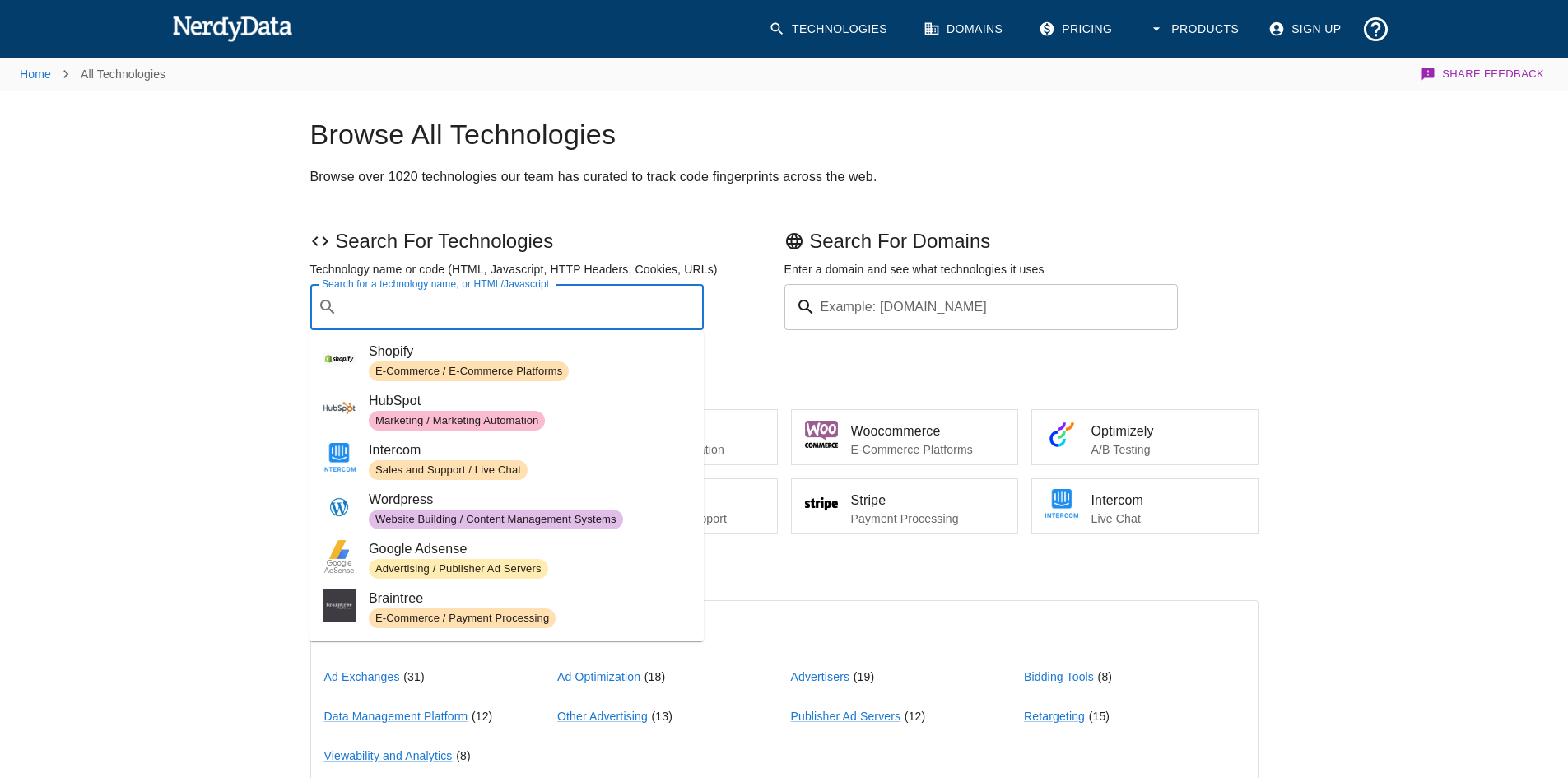
click at [589, 313] on input "Search for a technology name, or HTML/Javascript" at bounding box center [520, 307] width 353 height 32
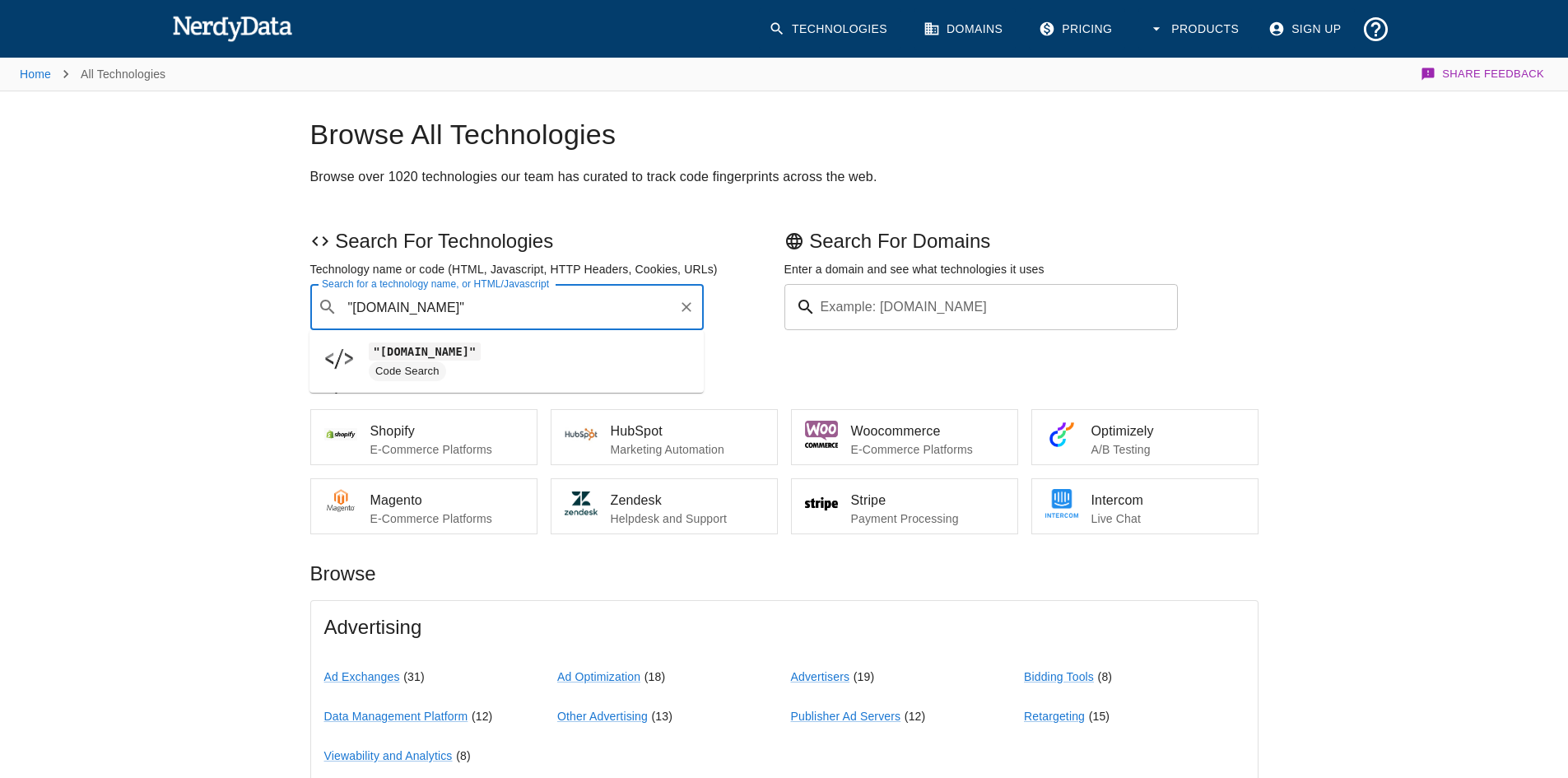
click at [377, 348] on code ""[DOMAIN_NAME]"" at bounding box center [425, 352] width 112 height 18
type input ""[DOMAIN_NAME]""
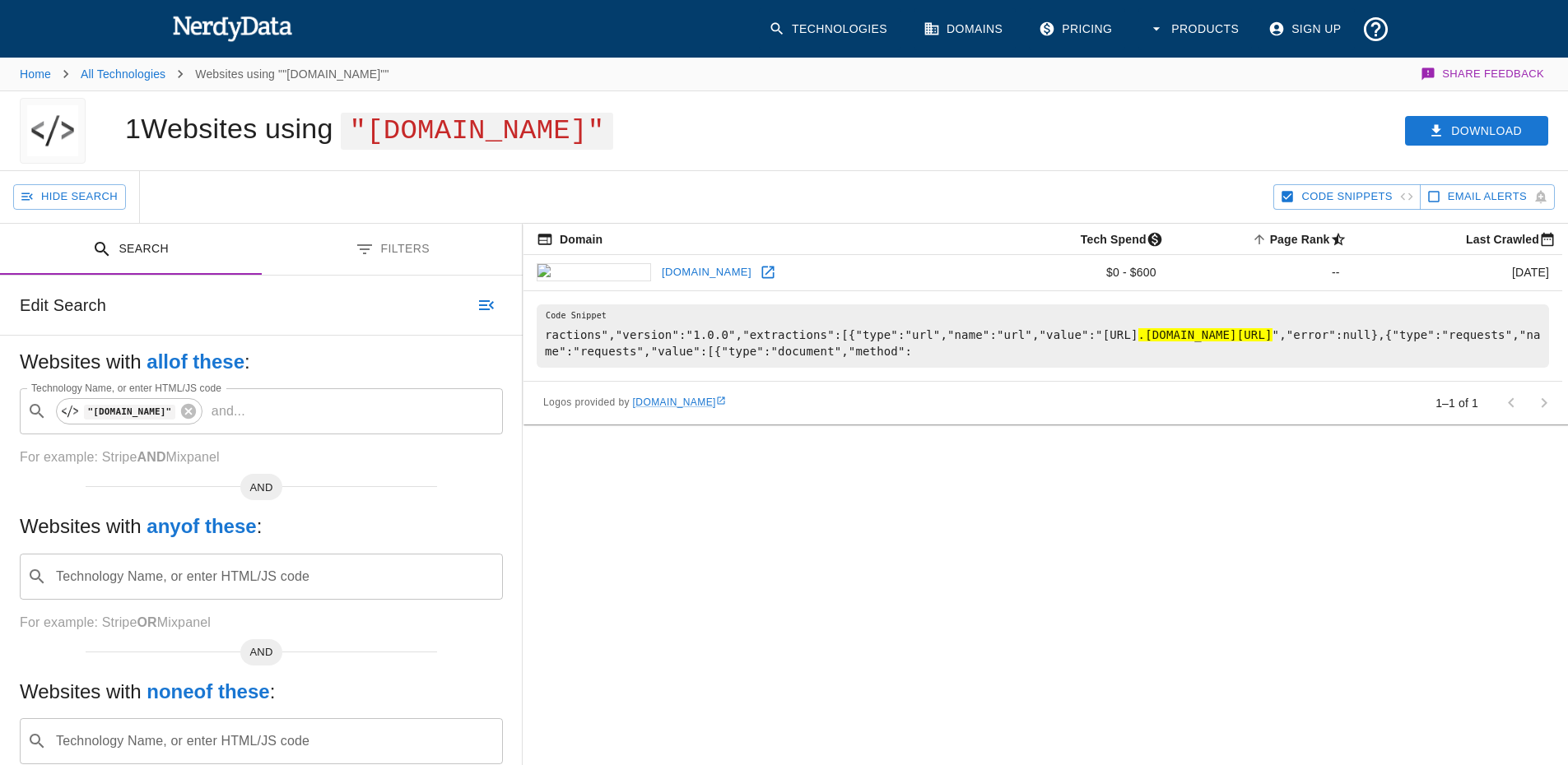
click at [745, 343] on pre "ractions","version":"1.0.0","extractions":[{"type":"url","name":"url","value":"…" at bounding box center [1043, 336] width 1013 height 63
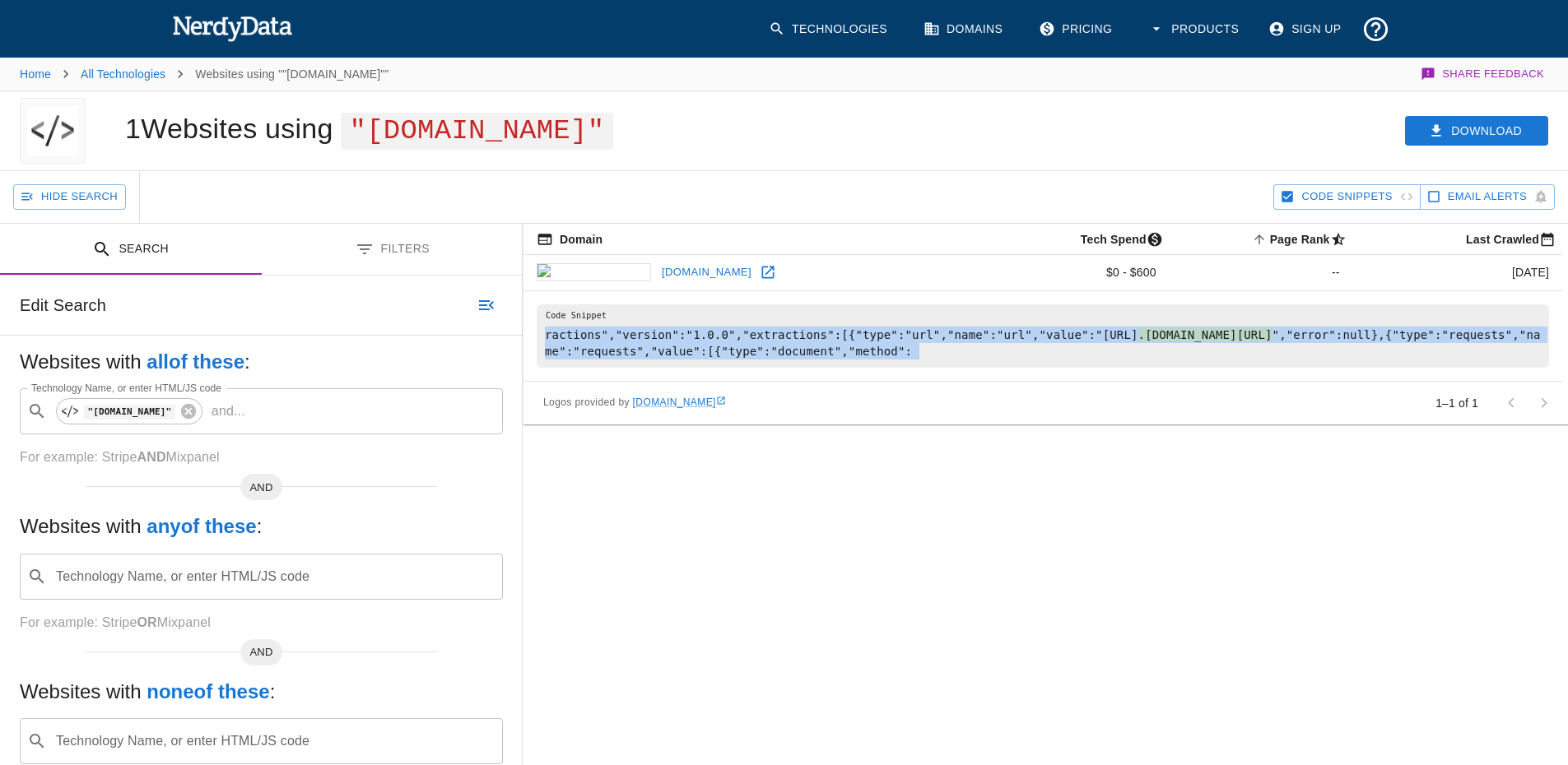
click at [745, 343] on pre "ractions","version":"1.0.0","extractions":[{"type":"url","name":"url","value":"…" at bounding box center [1043, 336] width 1013 height 63
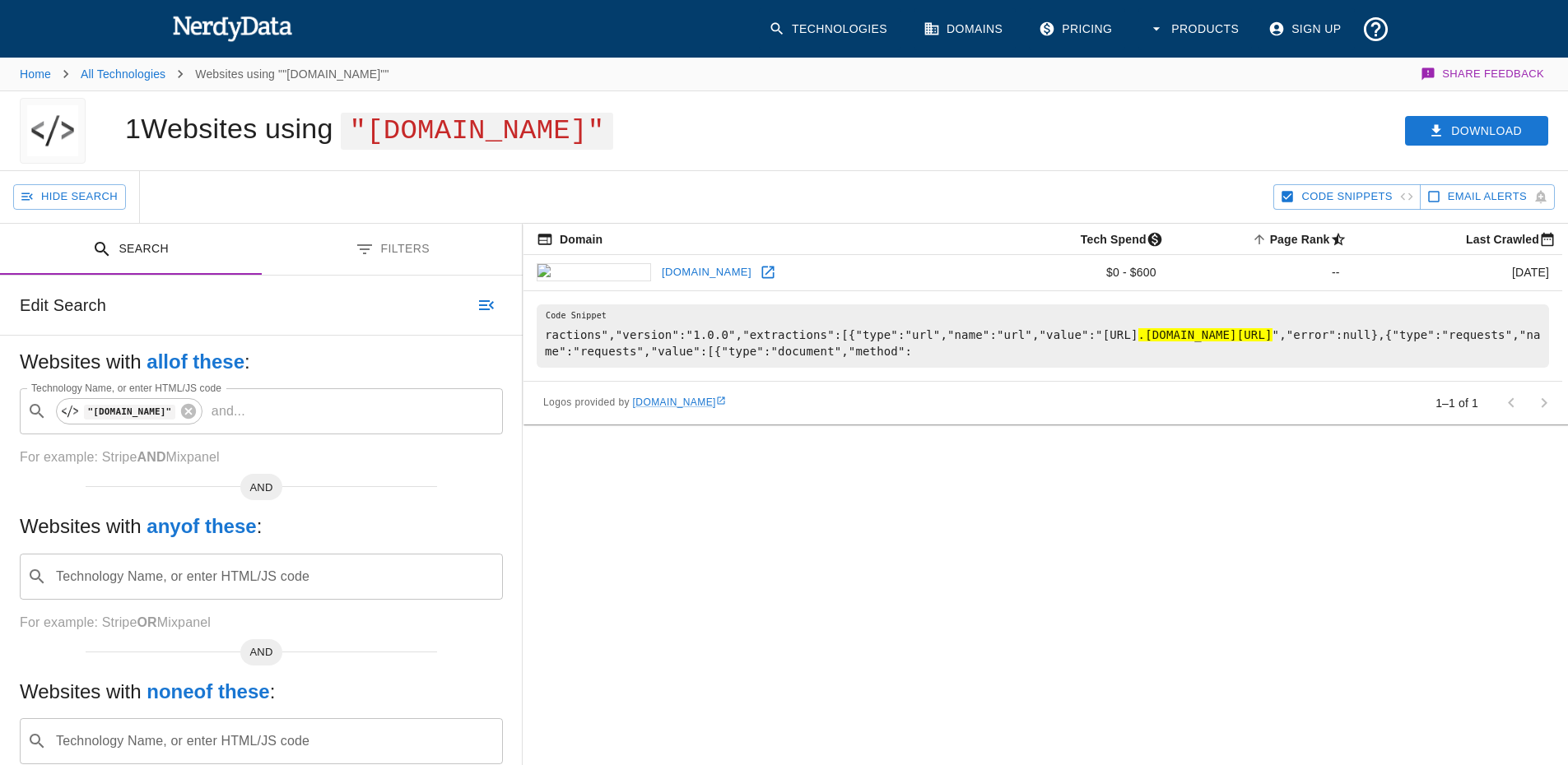
click at [929, 525] on div "Domain Tech Spend Page Rank sorted ascending Last Crawled [DOMAIN_NAME] $0 - $6…" at bounding box center [1045, 542] width 1045 height 639
click at [317, 410] on input "Technology Name, or enter HTML/JS code" at bounding box center [361, 412] width 219 height 32
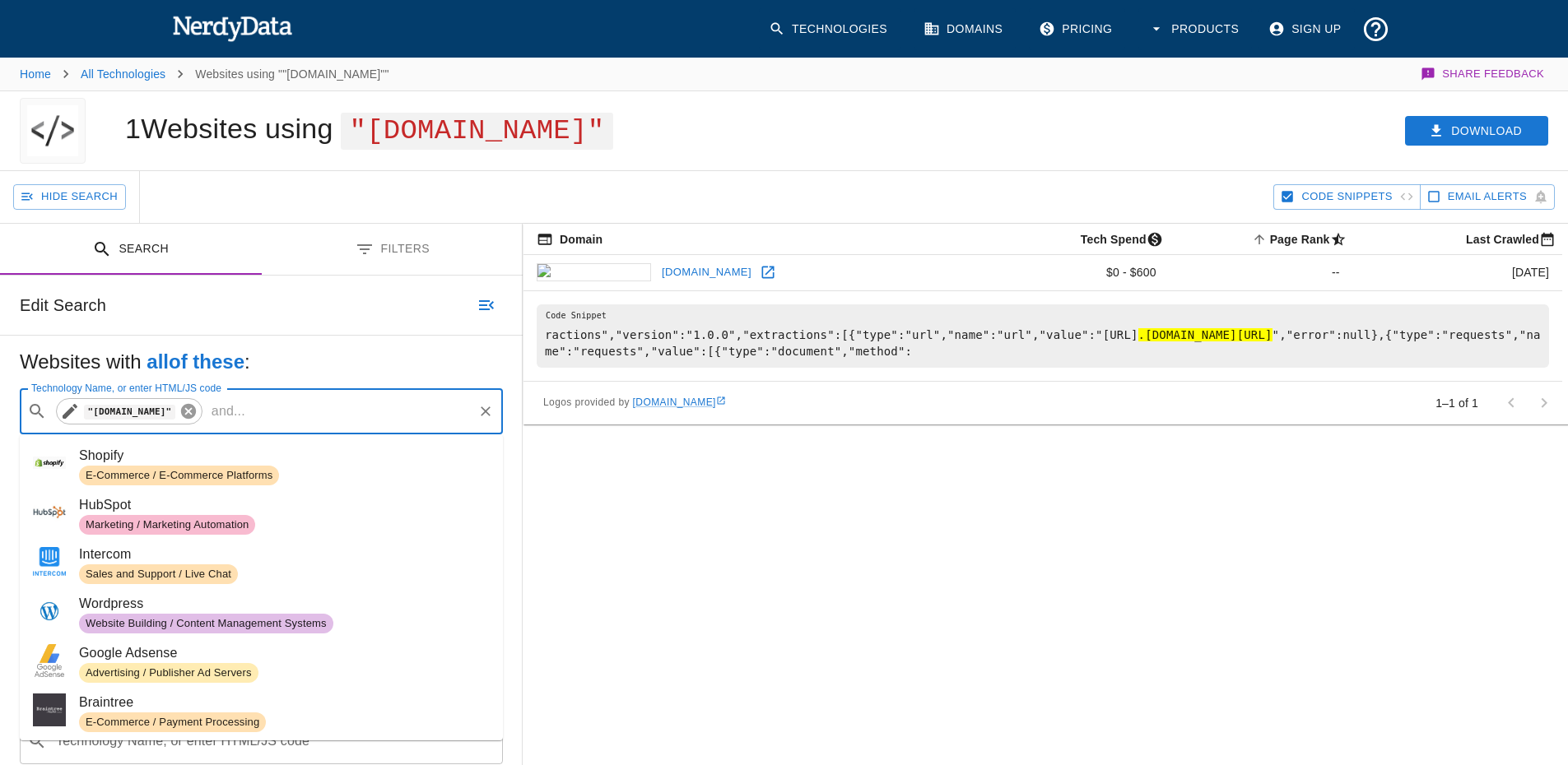
click at [179, 411] on icon at bounding box center [188, 412] width 18 height 18
click at [163, 411] on input "Technology Name, or enter HTML/JS code" at bounding box center [274, 412] width 442 height 32
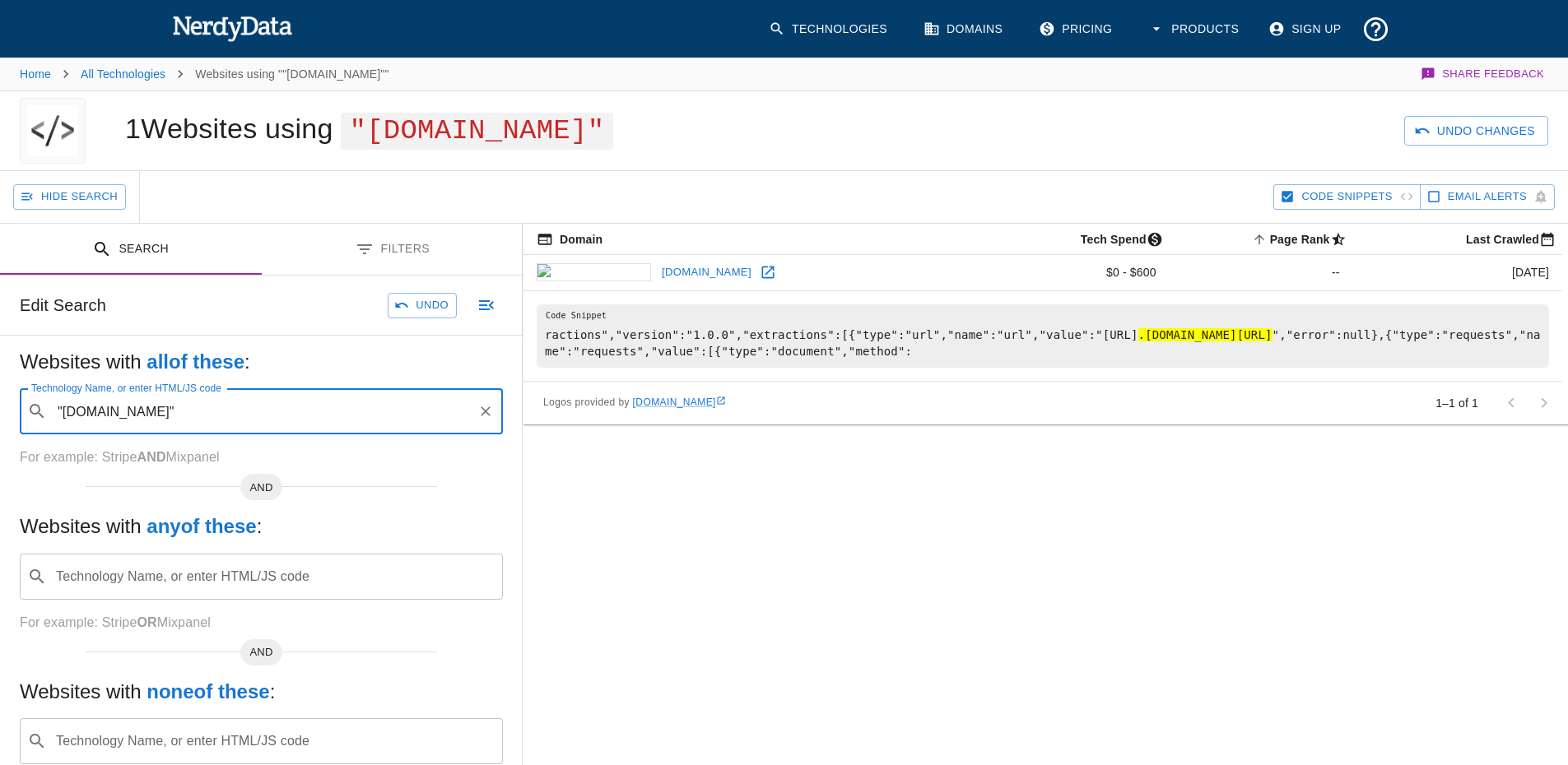
type input ""[DOMAIN_NAME]""
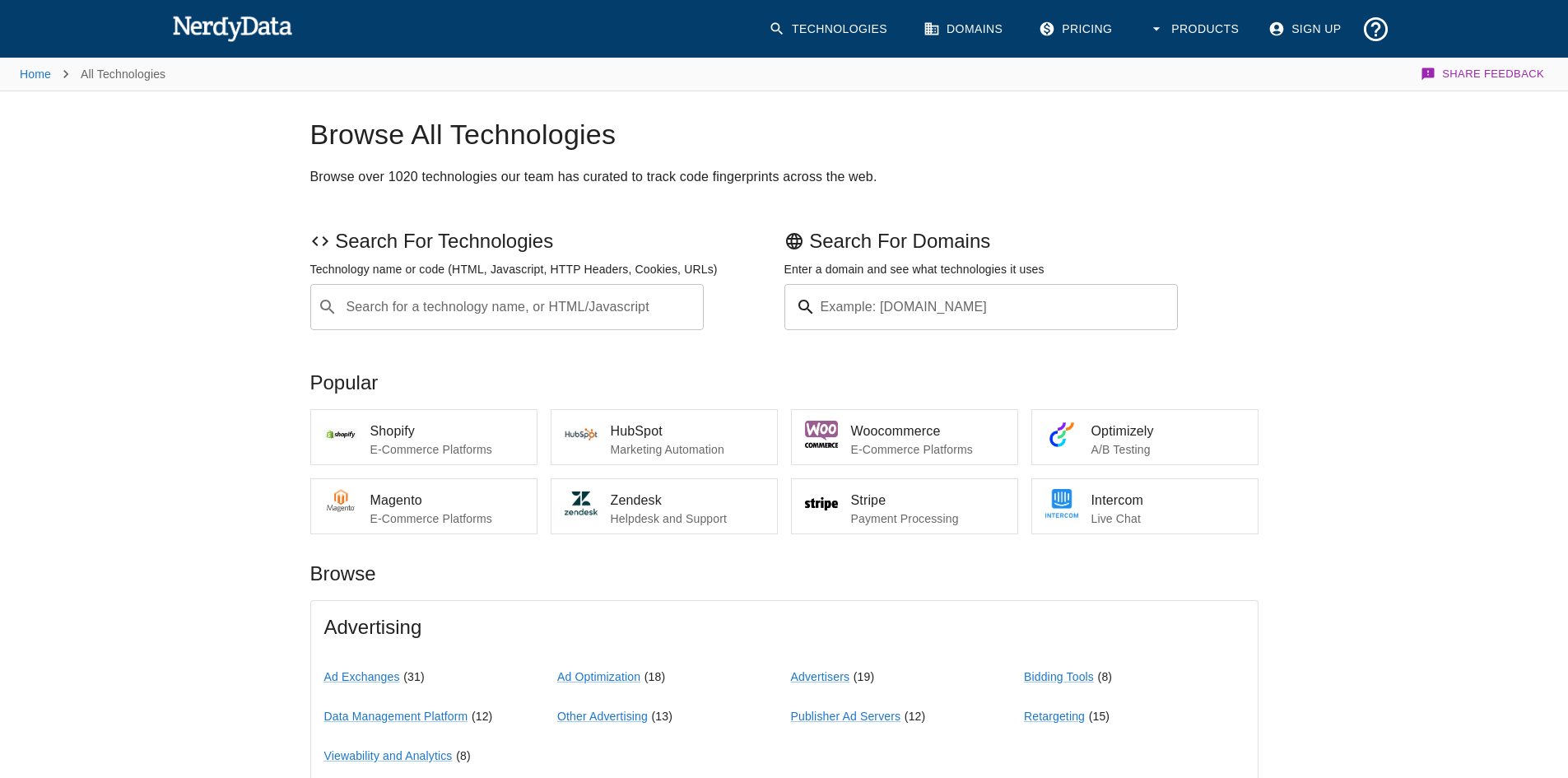
click at [1136, 237] on p "Search For Domains" at bounding box center [1020, 240] width 474 height 27
click at [977, 34] on link "Domains" at bounding box center [964, 29] width 102 height 42
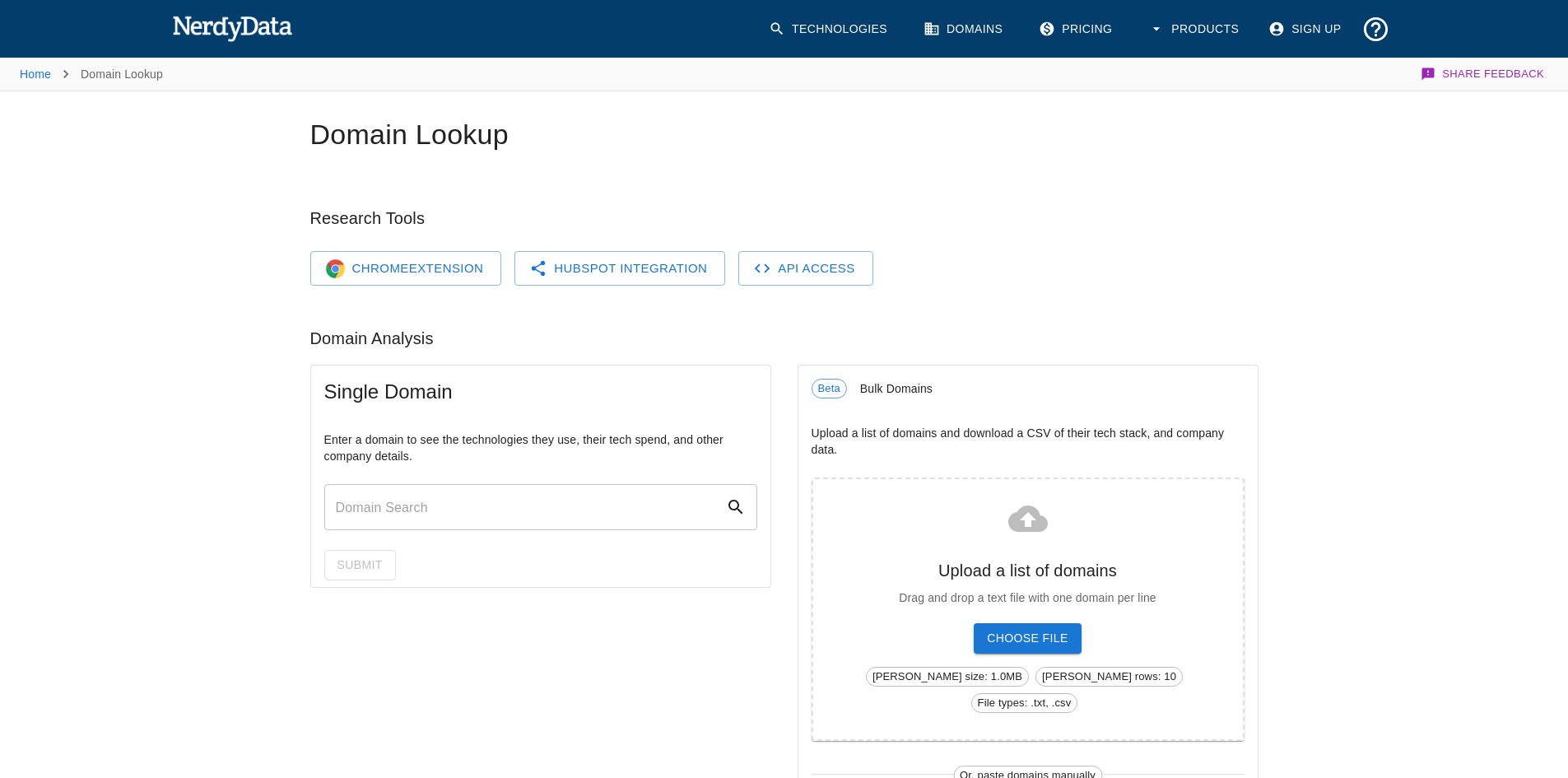
click at [1077, 28] on link "Pricing" at bounding box center [1077, 29] width 97 height 42
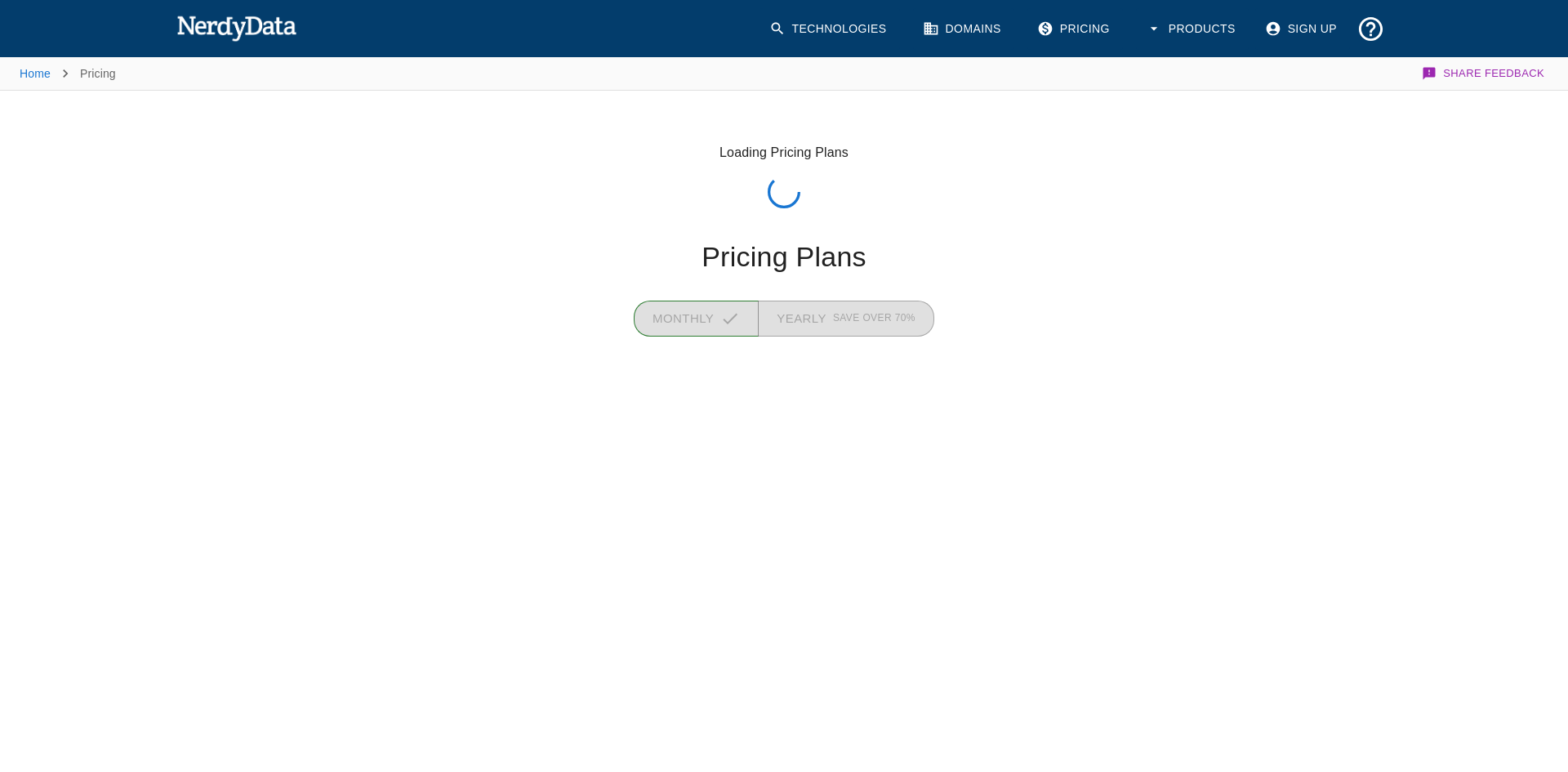
click at [1209, 36] on button "Products" at bounding box center [1192, 28] width 112 height 42
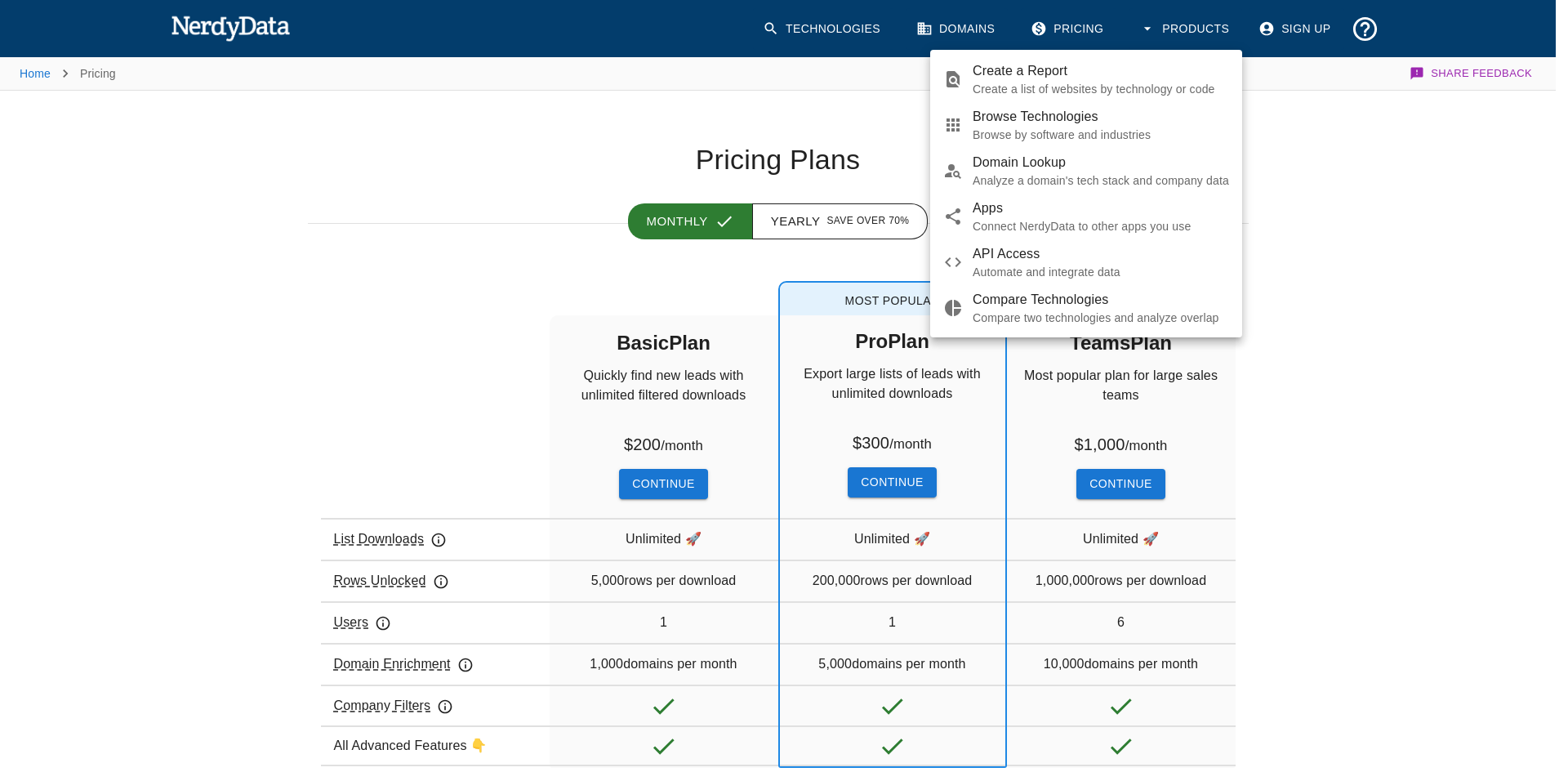
click at [234, 22] on div at bounding box center [784, 386] width 1568 height 772
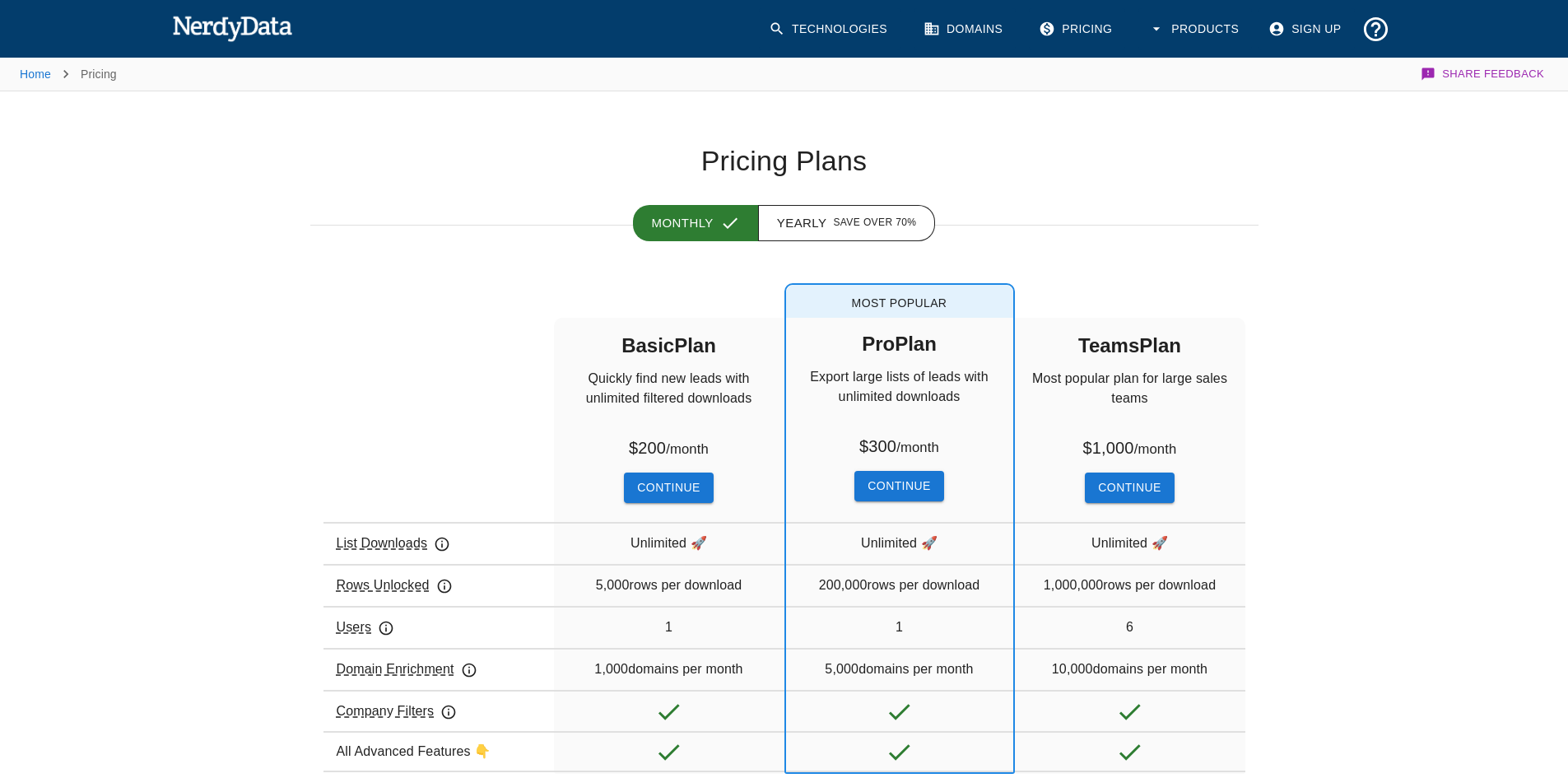
click at [235, 33] on img at bounding box center [232, 28] width 121 height 32
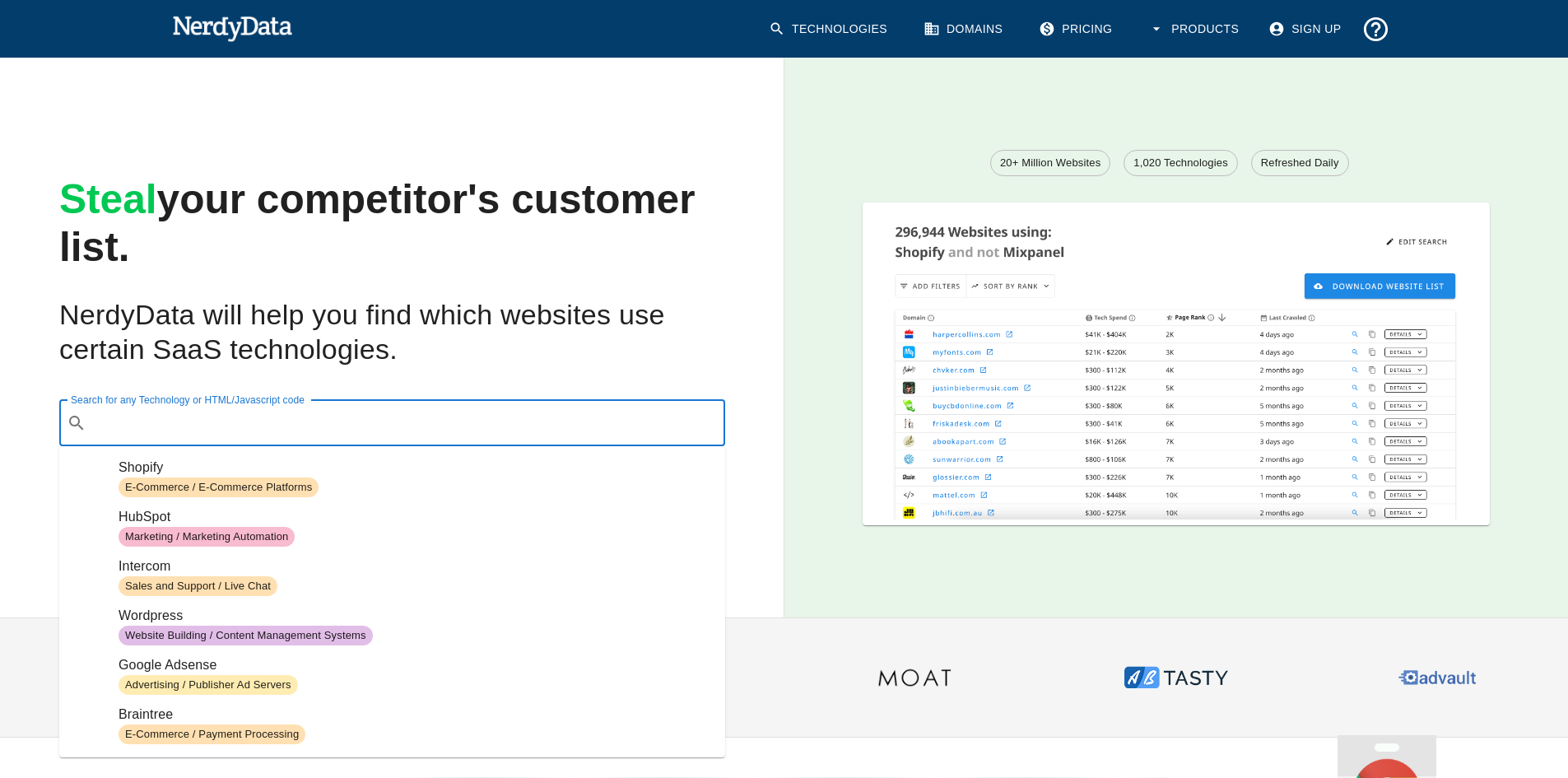
click at [453, 429] on input "Search for any Technology or HTML/Javascript code" at bounding box center [405, 423] width 624 height 32
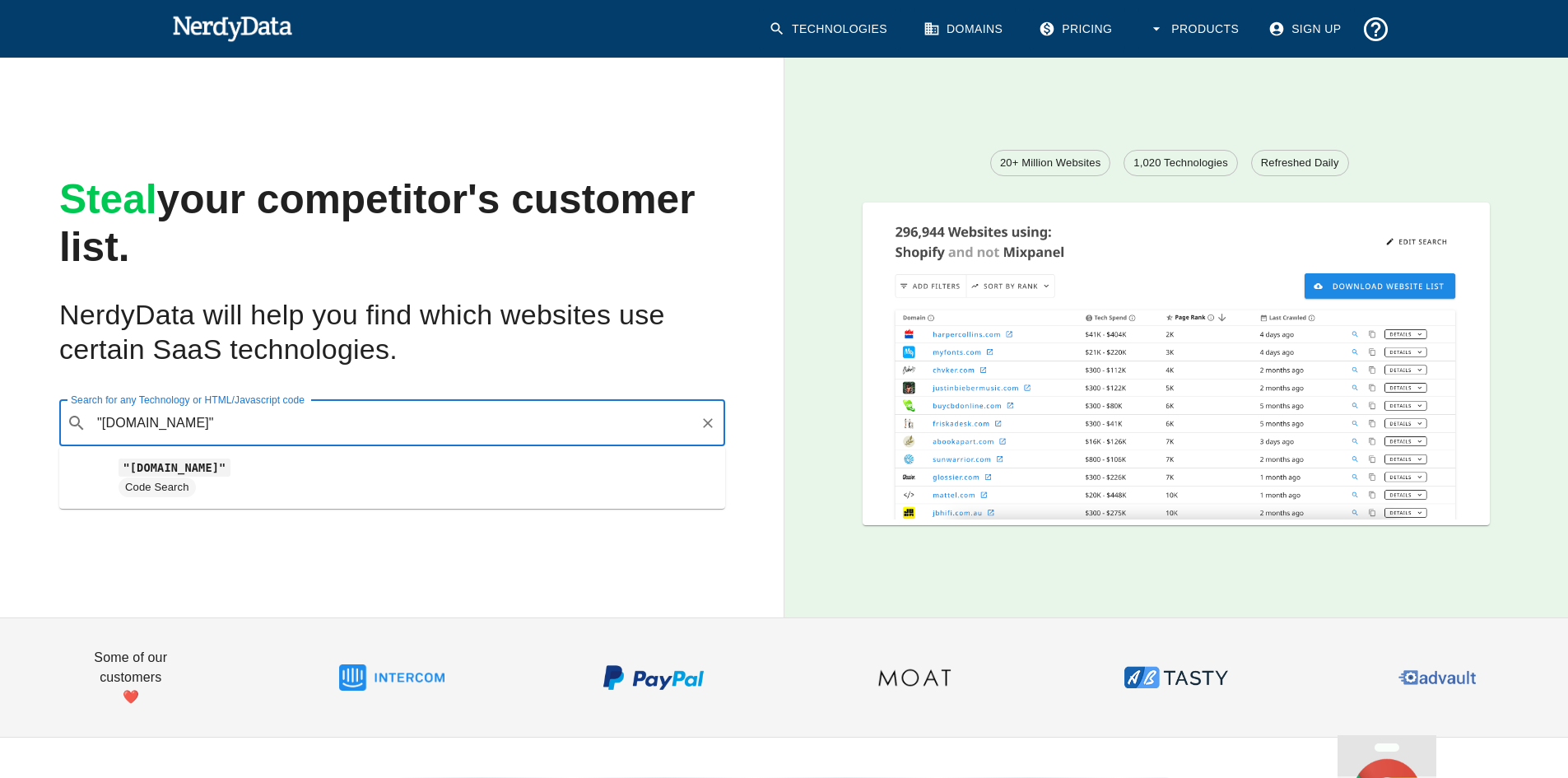
type input ""[DOMAIN_NAME]""
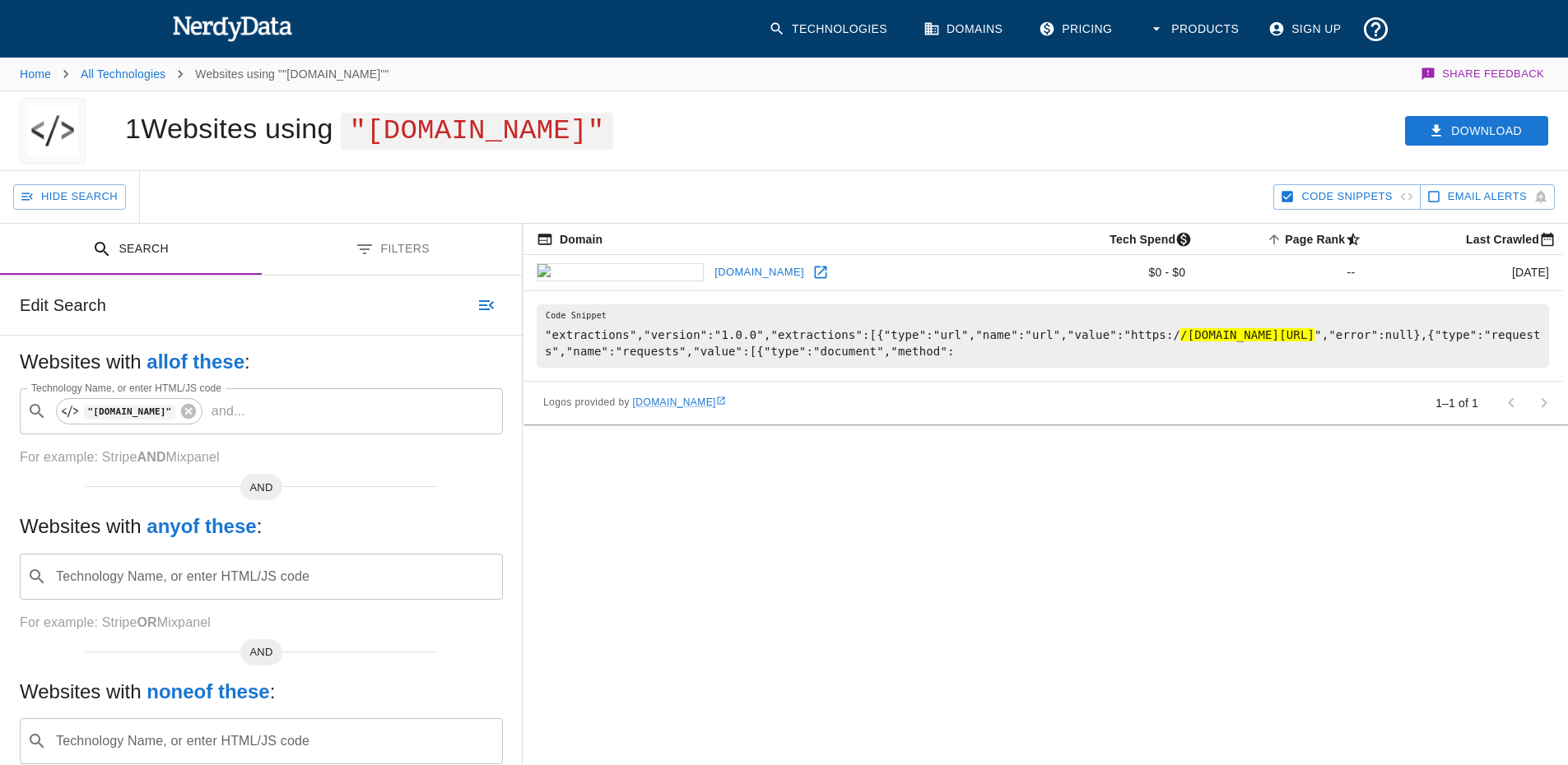
click at [52, 135] on img at bounding box center [53, 130] width 51 height 66
click at [710, 276] on link "[DOMAIN_NAME]" at bounding box center [758, 273] width 98 height 26
click at [41, 69] on link "Home" at bounding box center [35, 74] width 32 height 13
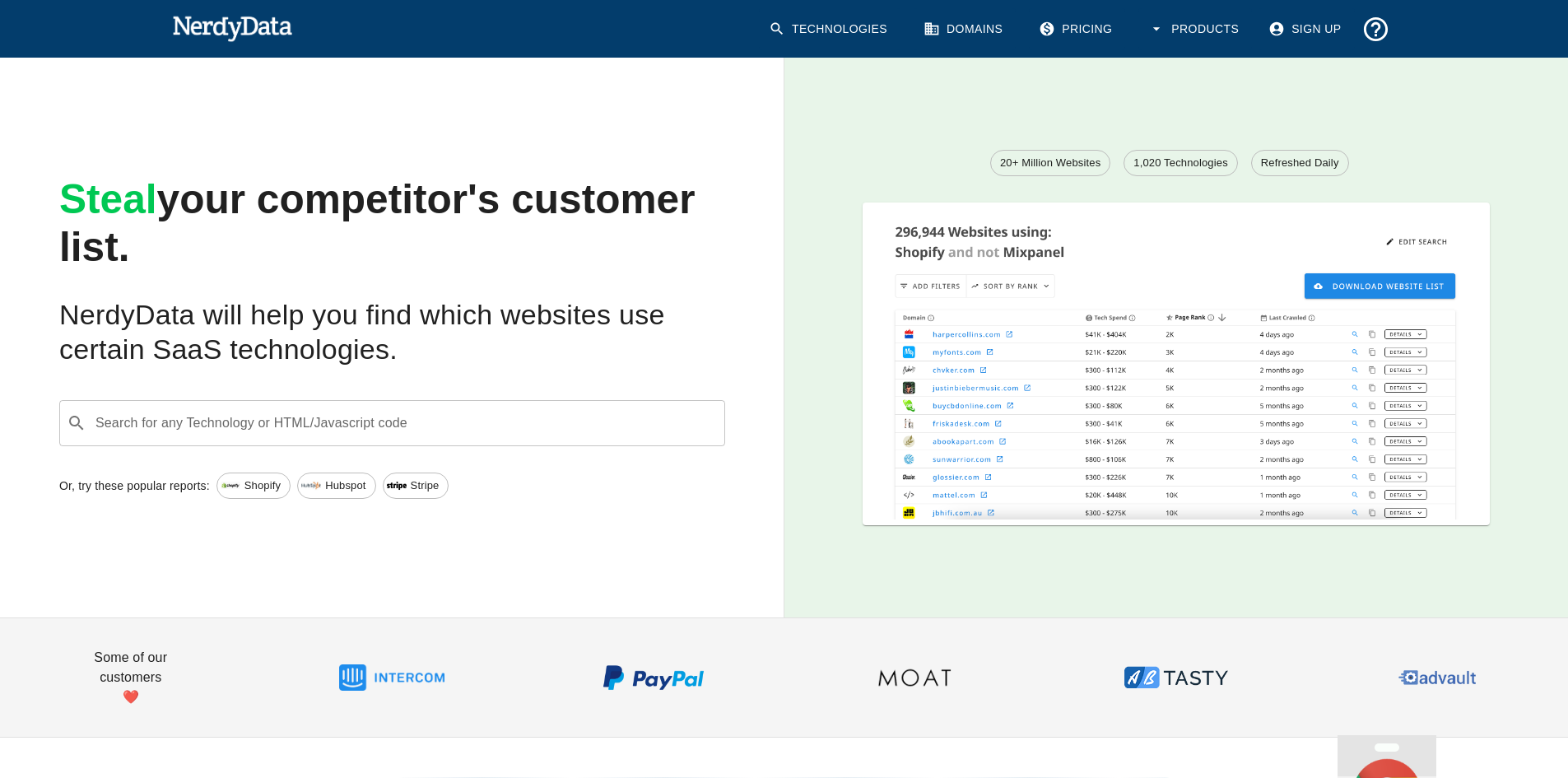
click at [208, 426] on input "Search for any Technology or HTML/Javascript code" at bounding box center [405, 423] width 624 height 32
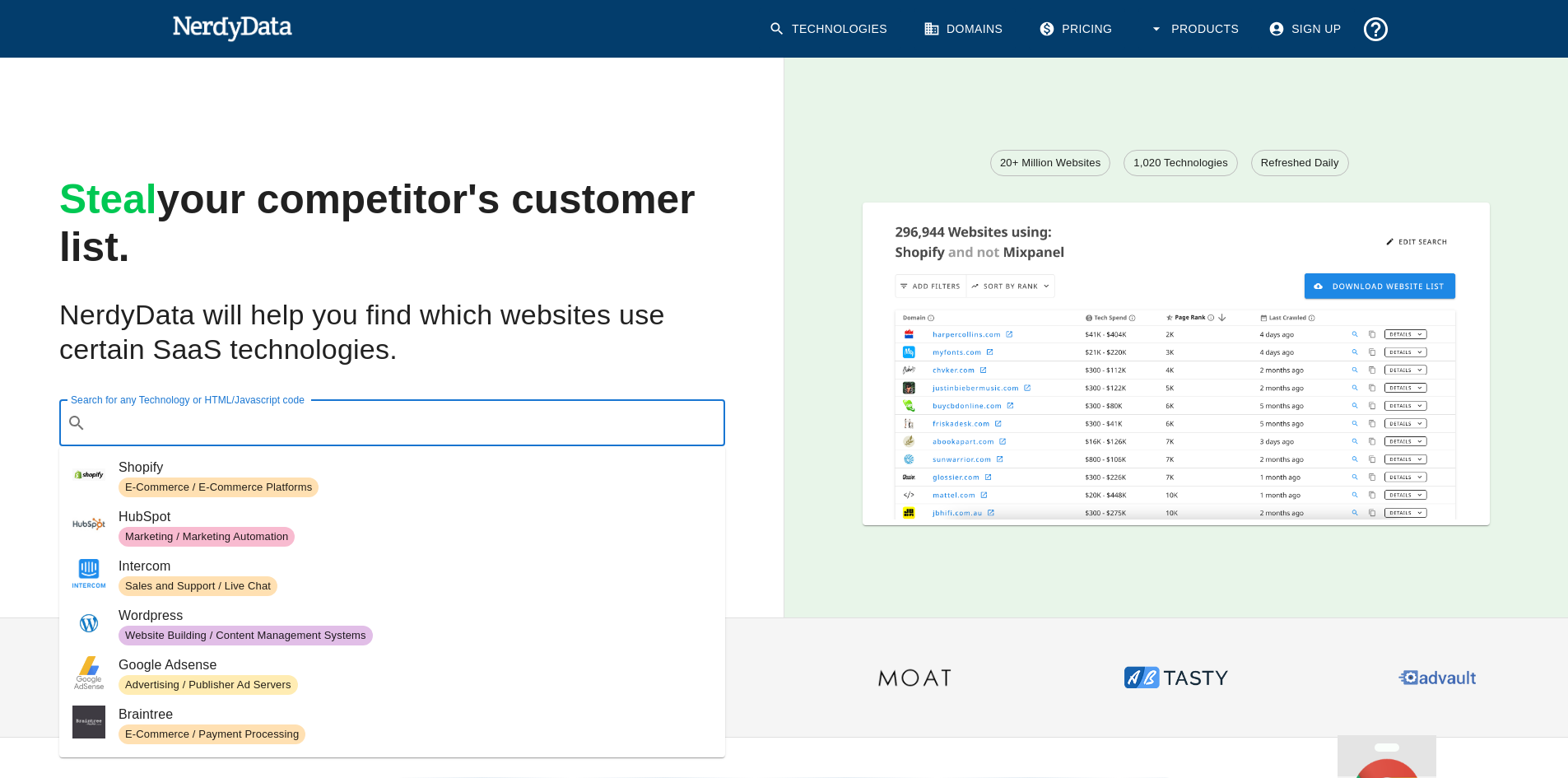
click at [443, 373] on div "Search for any Technology or HTML/Javascript code ​ Search for any Technology o…" at bounding box center [378, 410] width 692 height 73
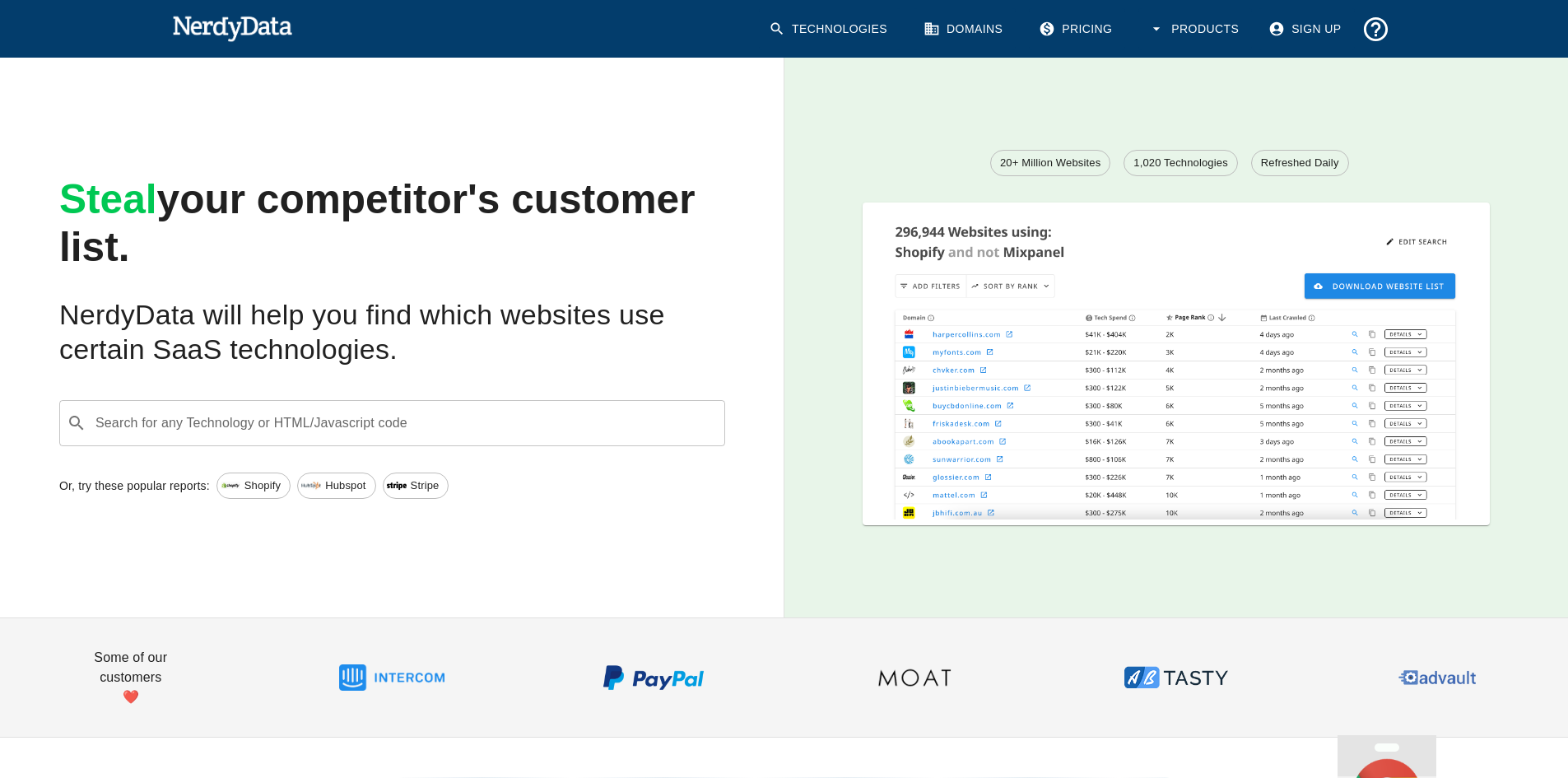
click at [498, 421] on input "Search for any Technology or HTML/Javascript code" at bounding box center [405, 423] width 624 height 32
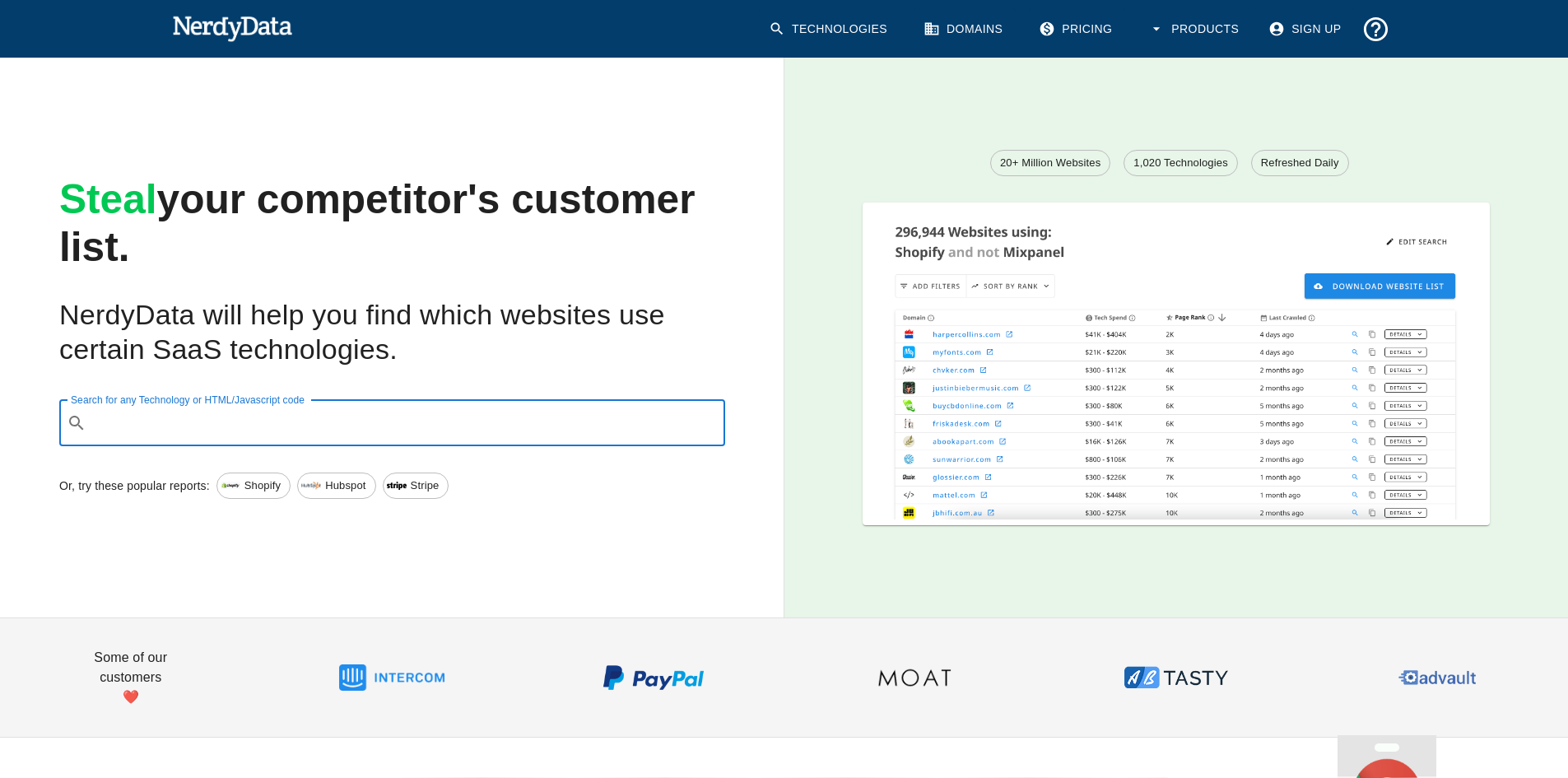
click at [497, 422] on input "Search for any Technology or HTML/Javascript code" at bounding box center [405, 423] width 624 height 32
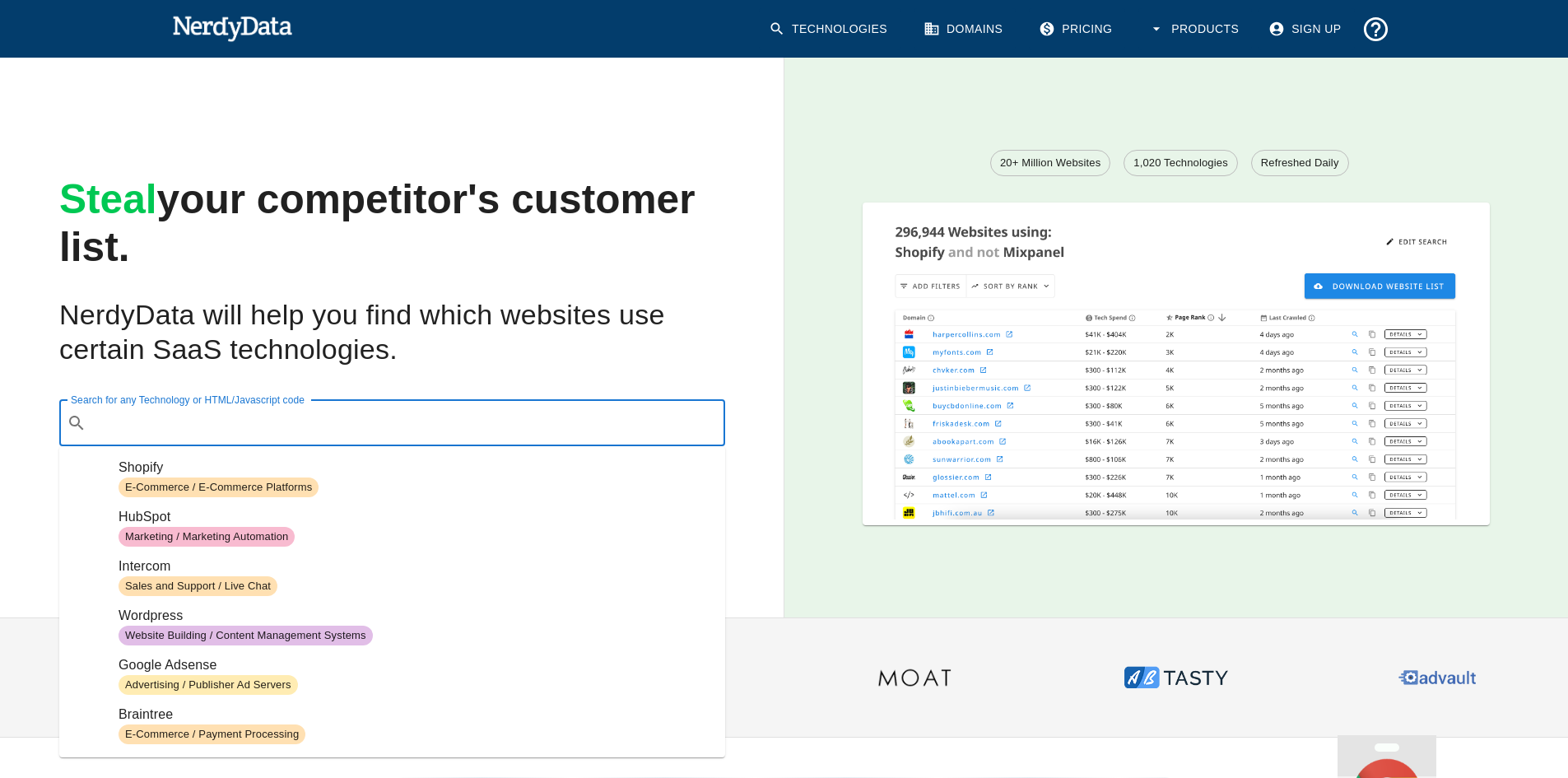
click at [497, 422] on input "Search for any Technology or HTML/Javascript code" at bounding box center [405, 423] width 624 height 32
type input "s"
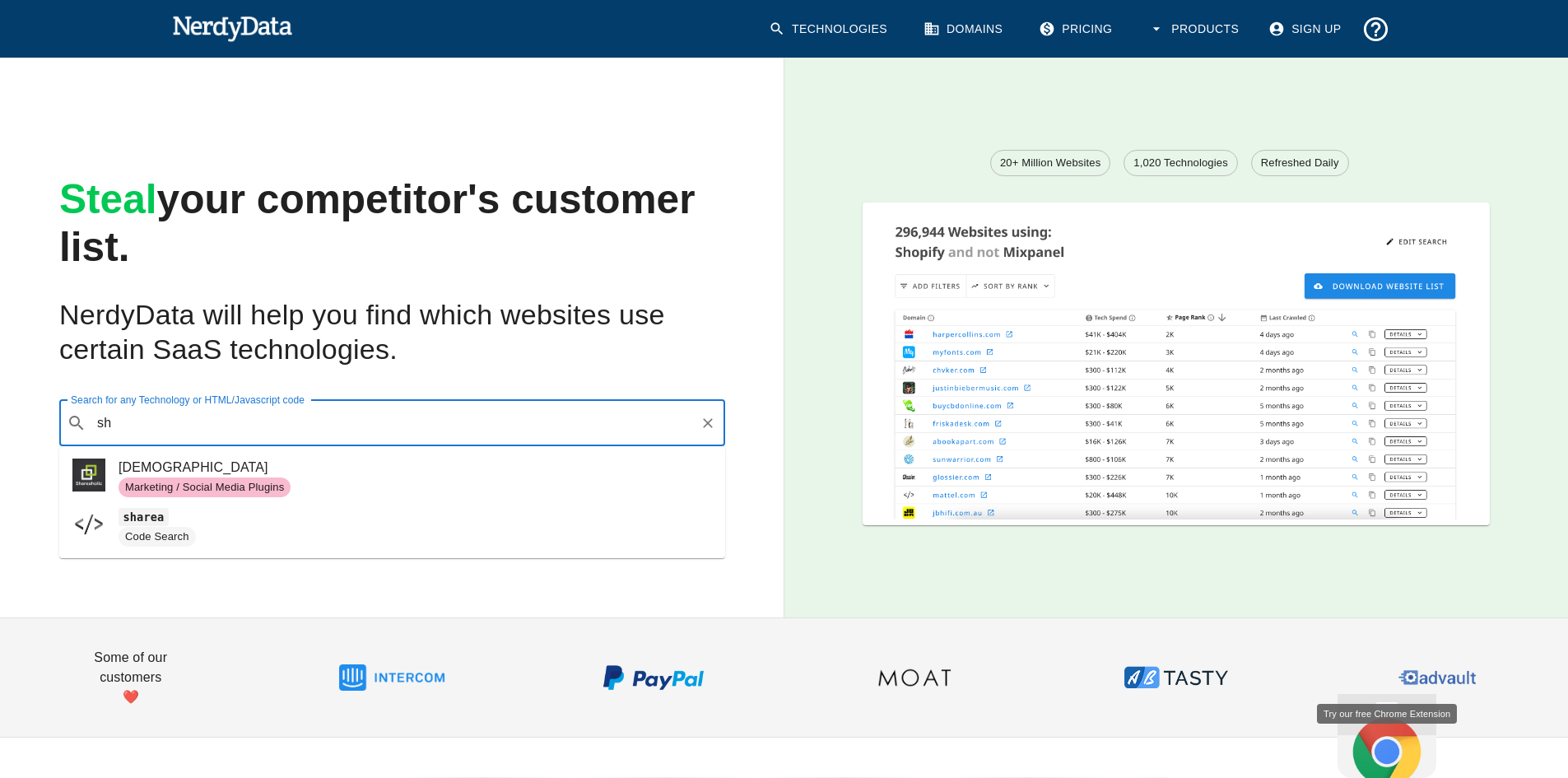
type input "s"
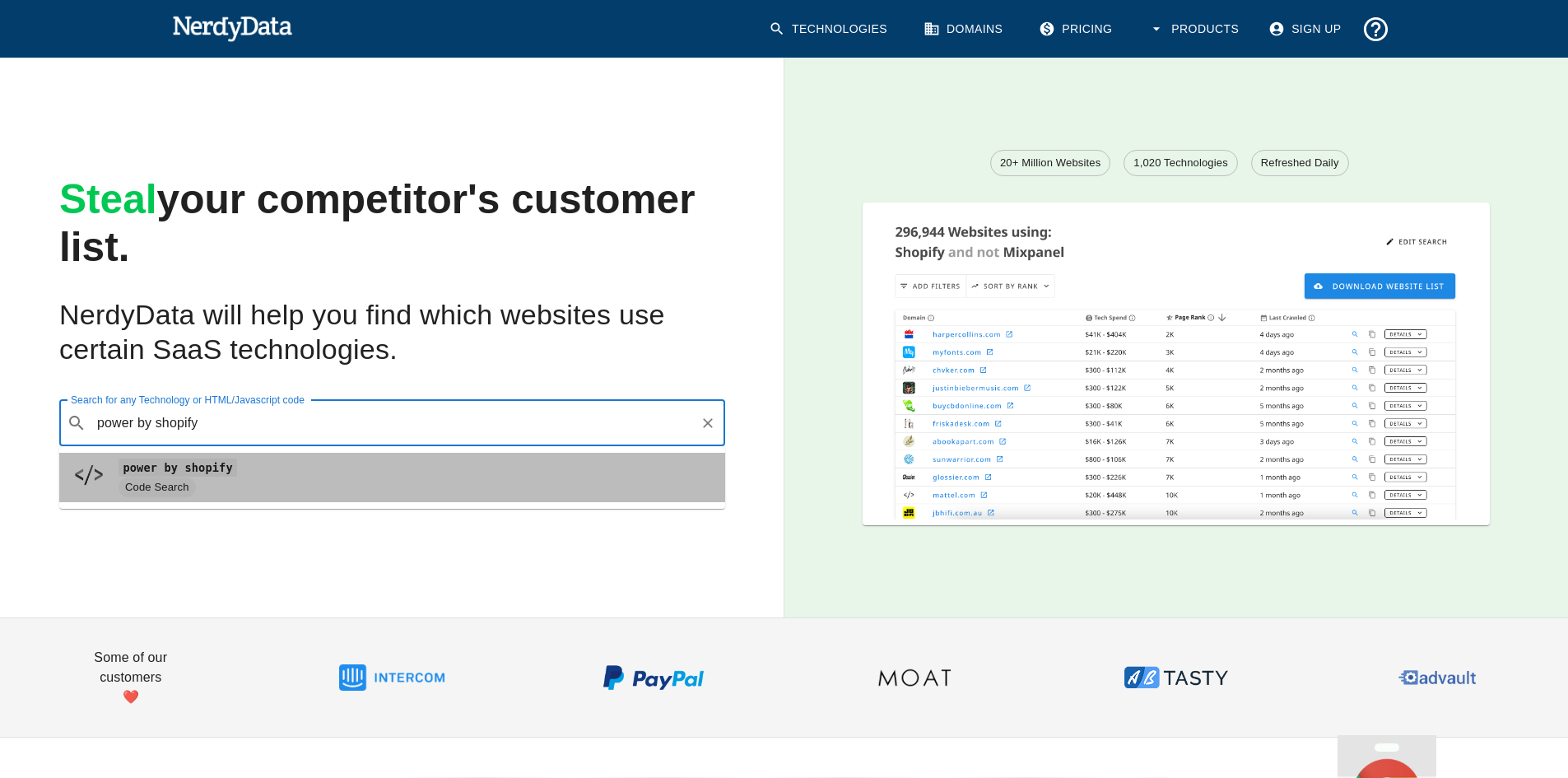
click at [329, 480] on span "Code Search" at bounding box center [415, 487] width 593 height 20
type input "power by shopify"
